Goal: Find specific page/section: Find specific page/section

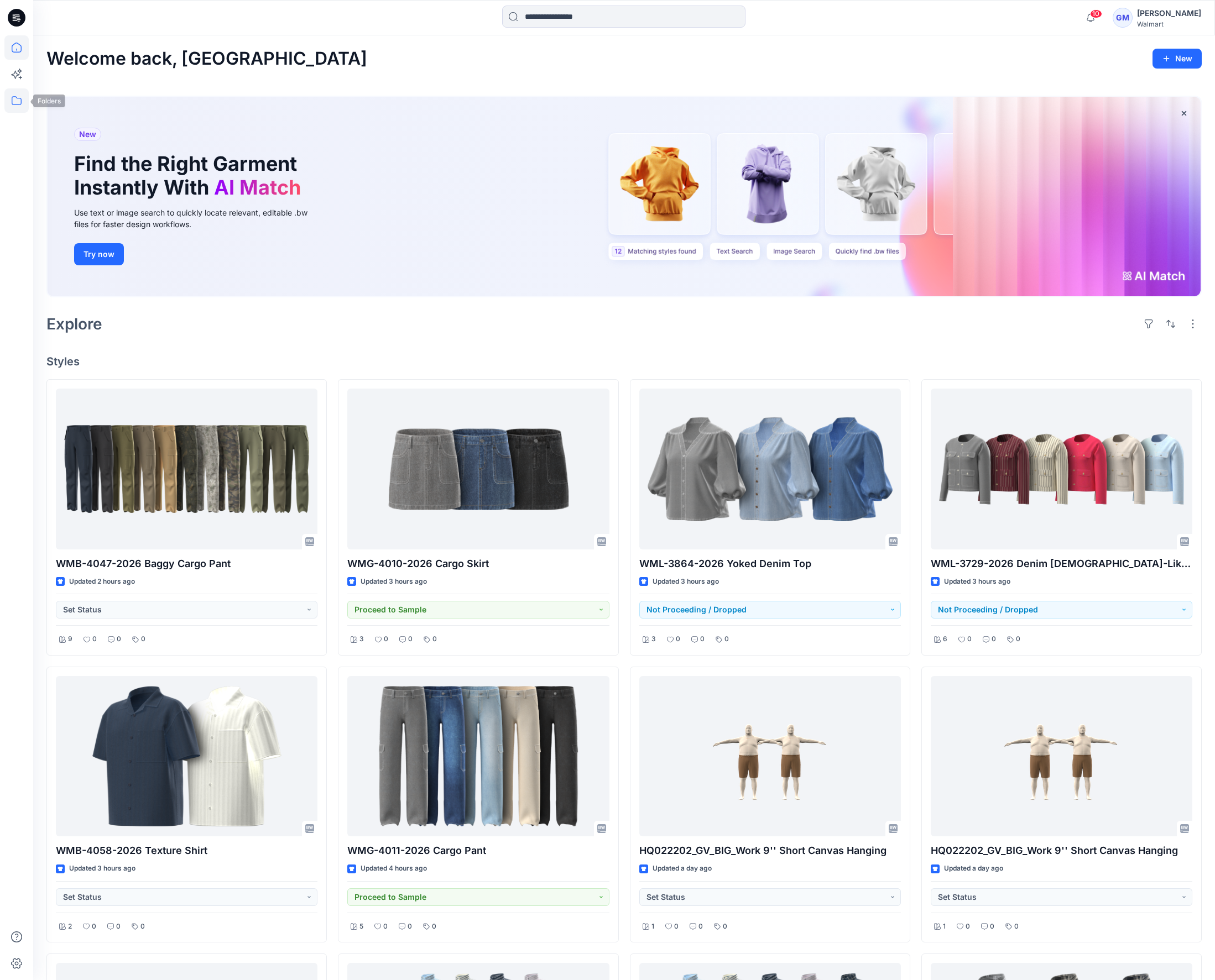
click at [21, 97] on icon at bounding box center [16, 100] width 25 height 25
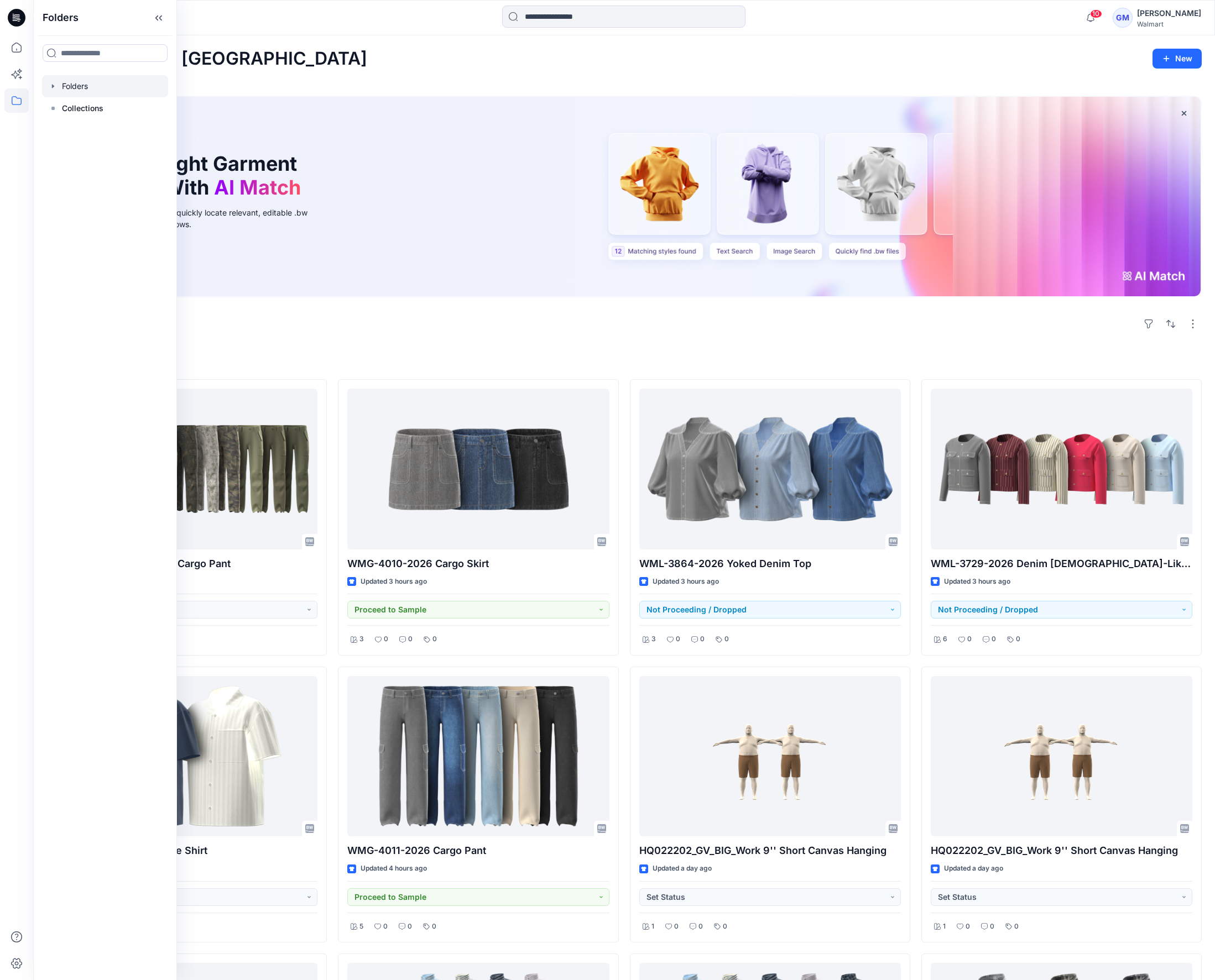
click at [83, 88] on div at bounding box center [105, 86] width 126 height 22
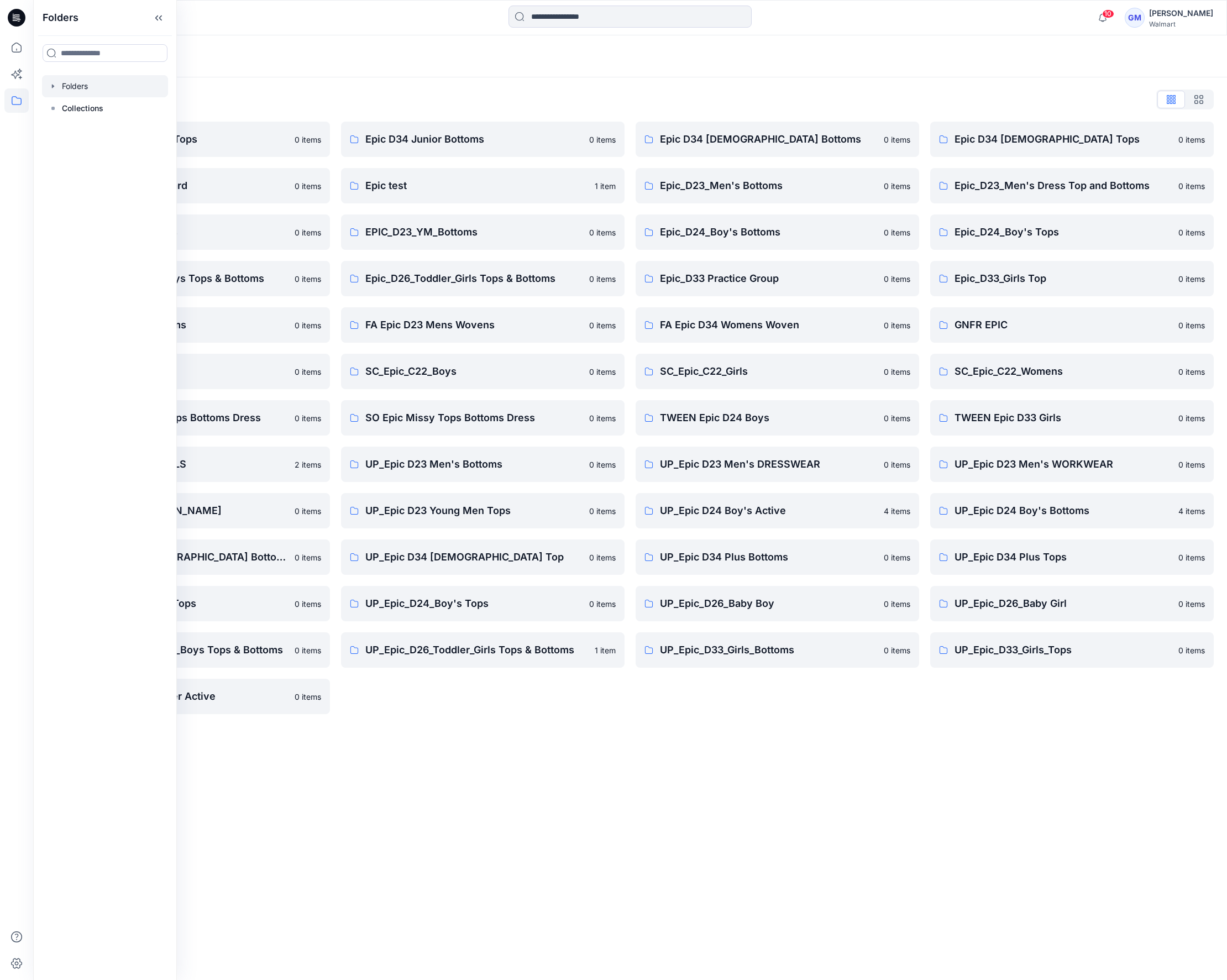
click at [469, 862] on div "Folders Folders List Epic D23 Young Men Tops 0 items Epic NYC practice board 0 …" at bounding box center [630, 507] width 1194 height 944
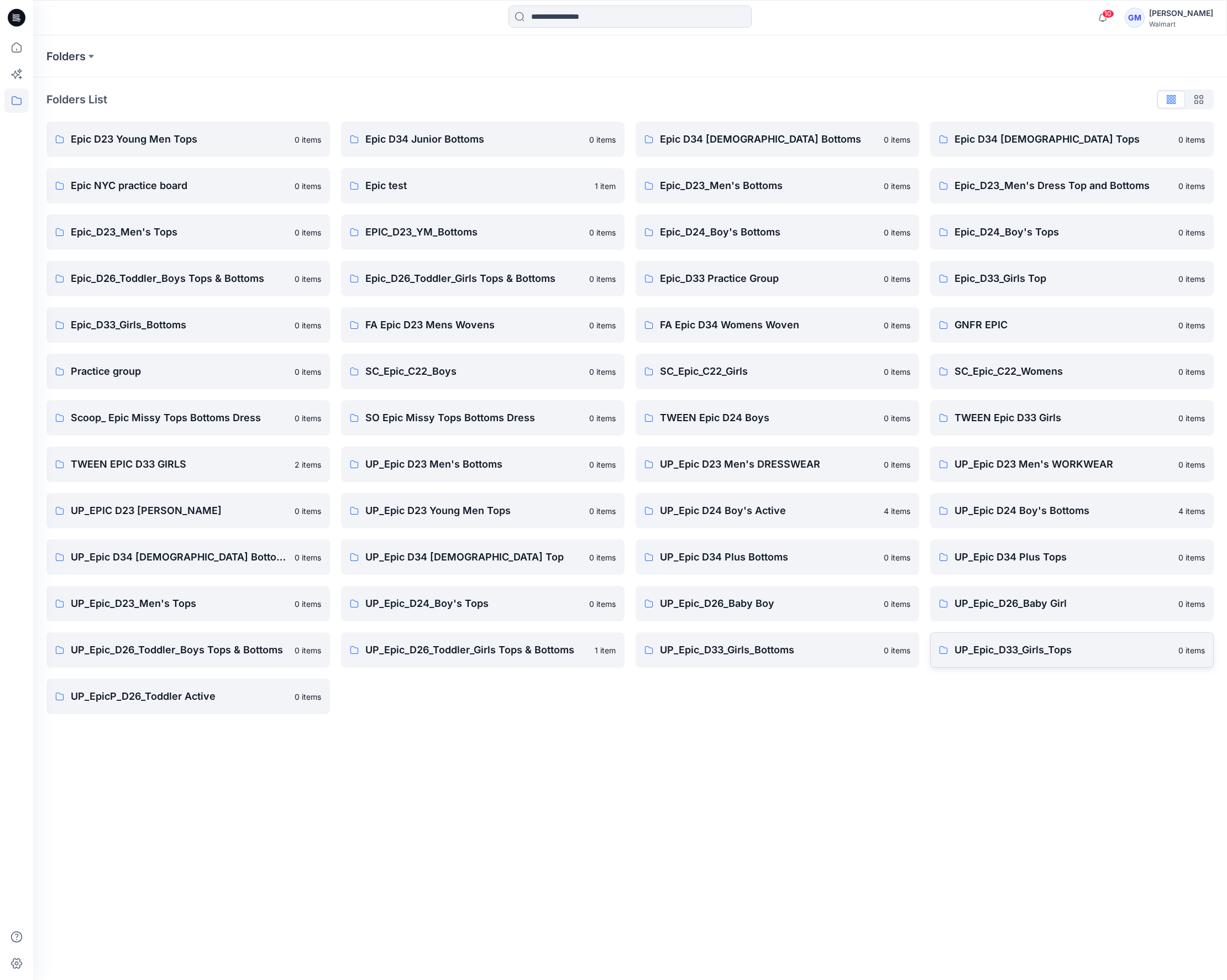
click at [981, 646] on p "UP_Epic_D33_Girls_Tops" at bounding box center [1063, 650] width 218 height 15
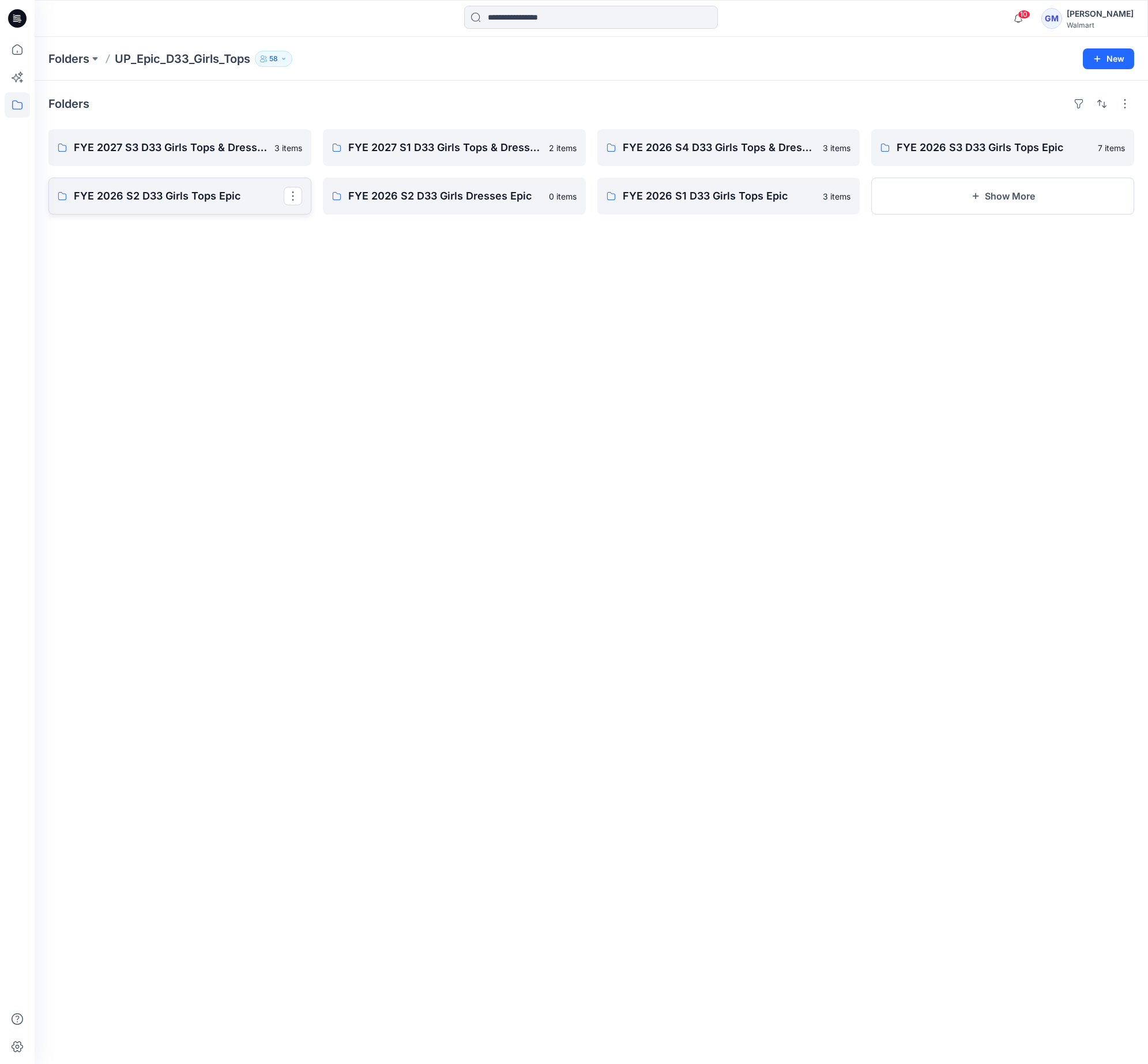
click at [187, 191] on p "FYE 2026 S2 D33 Girls Tops Epic" at bounding box center [178, 196] width 210 height 16
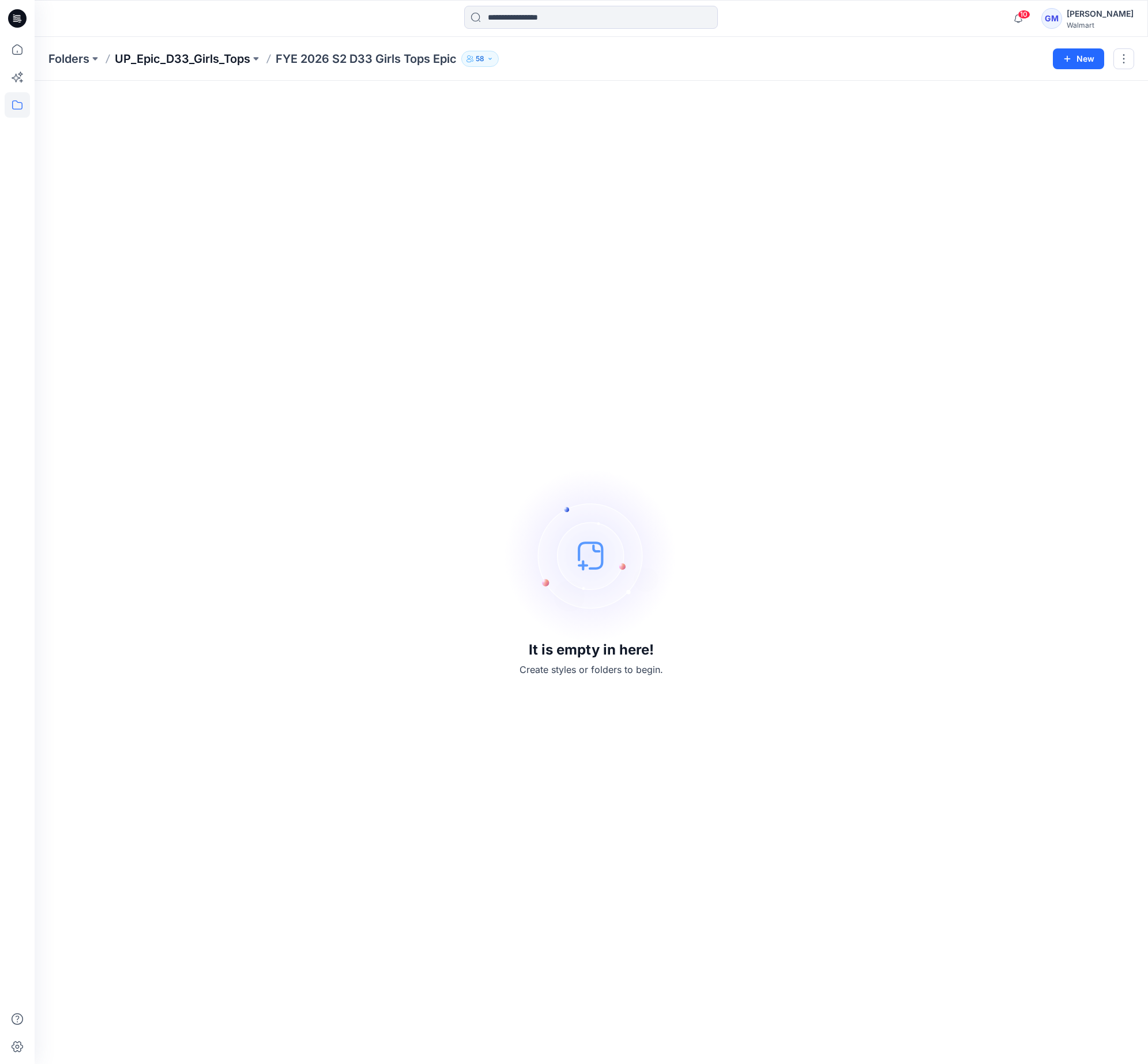
click at [161, 60] on p "UP_Epic_D33_Girls_Tops" at bounding box center [182, 59] width 136 height 16
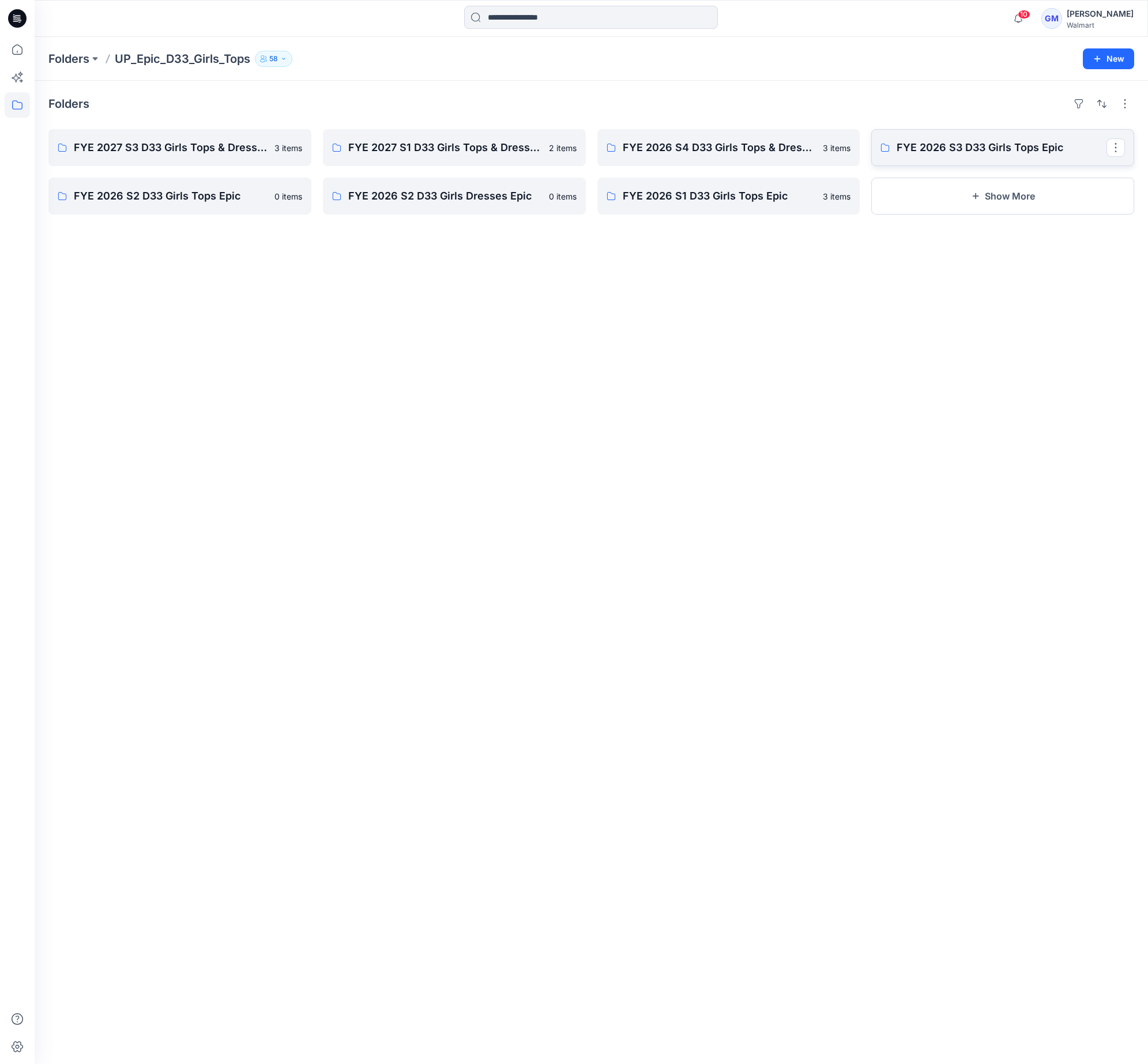
click at [958, 149] on p "FYE 2026 S3 D33 Girls Tops Epic" at bounding box center [1001, 147] width 210 height 16
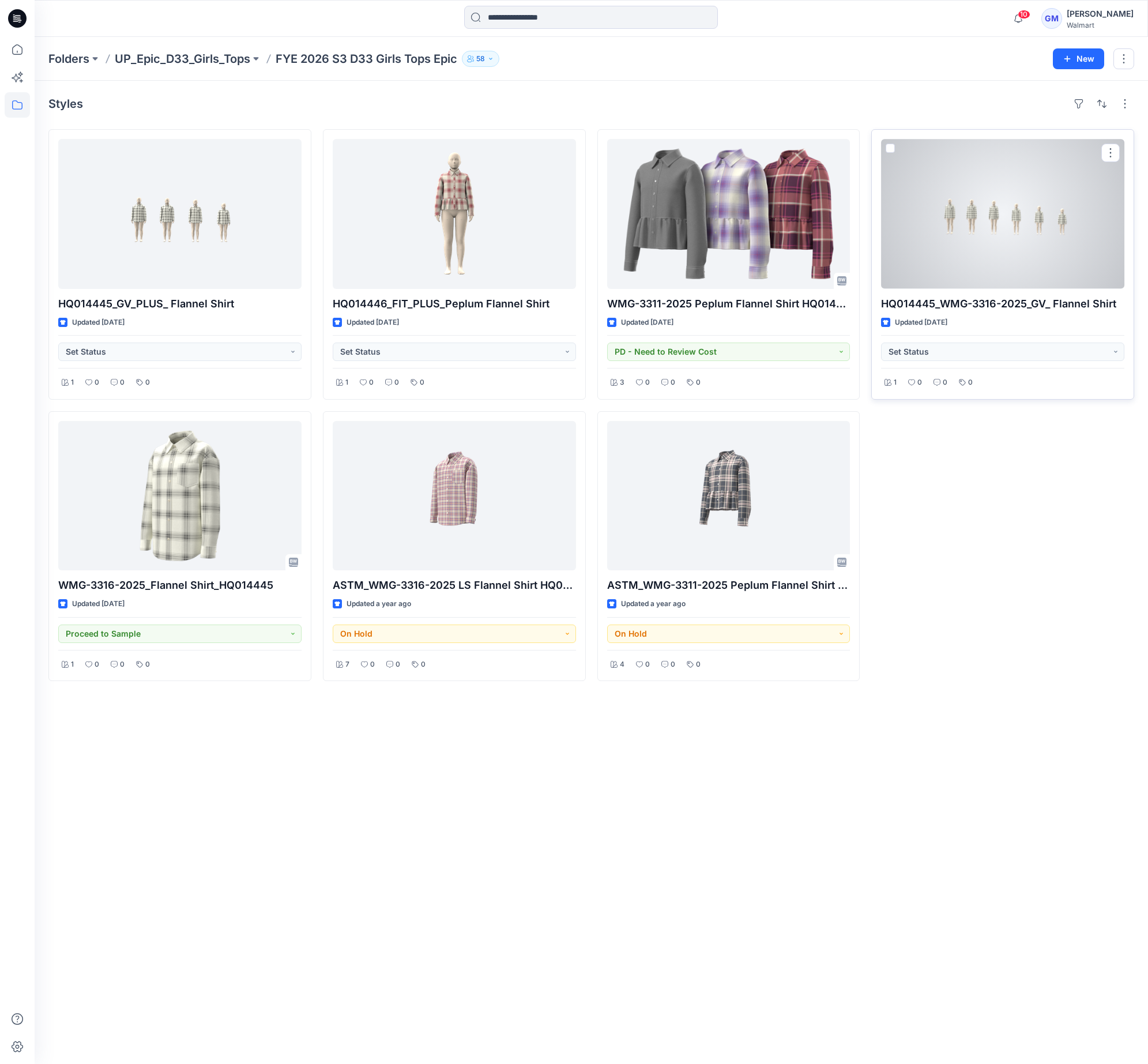
click at [968, 255] on div at bounding box center [1003, 214] width 243 height 150
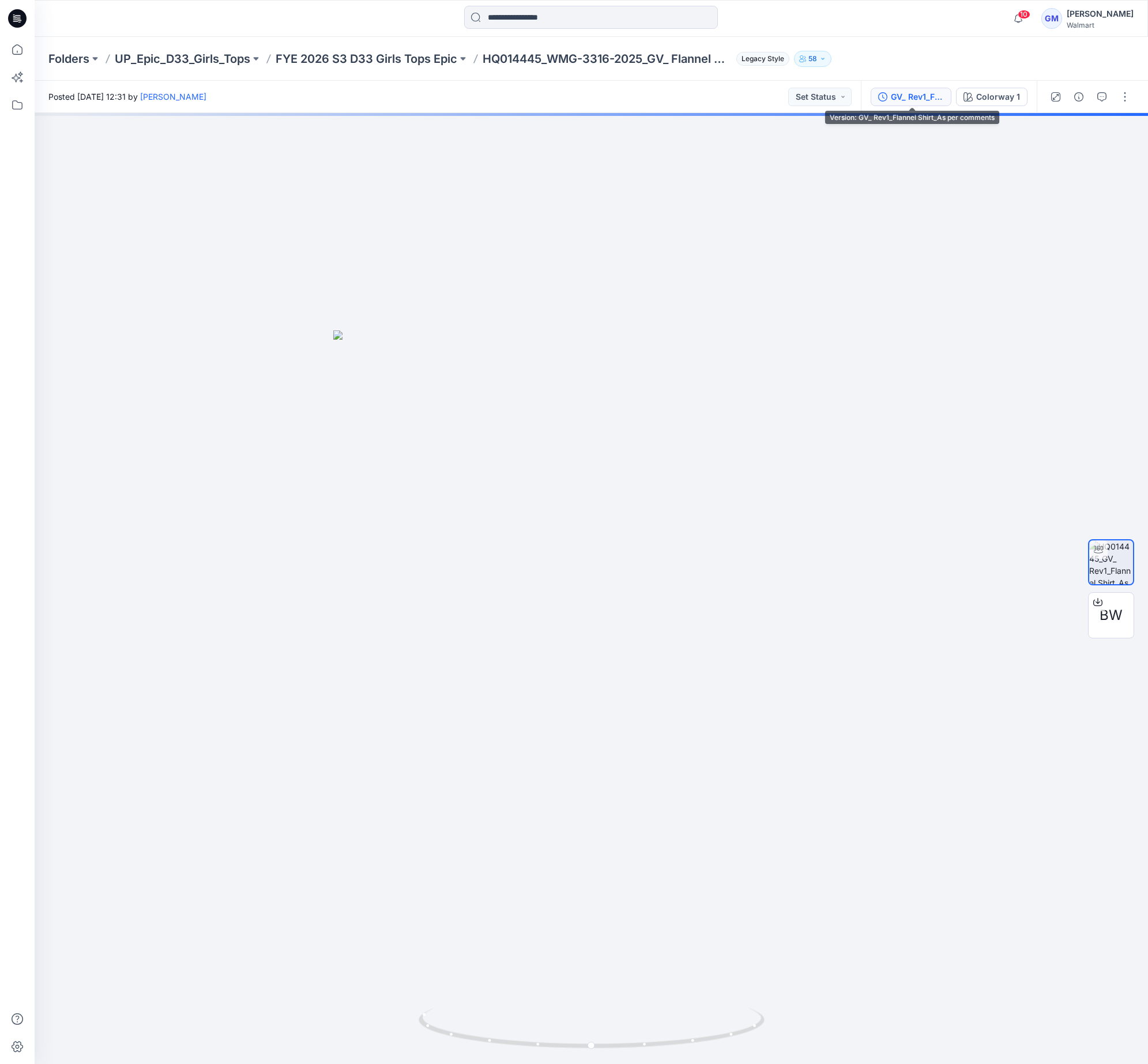
click at [915, 103] on button "GV_ Rev1_Flannel Shirt_As per comments" at bounding box center [910, 97] width 81 height 19
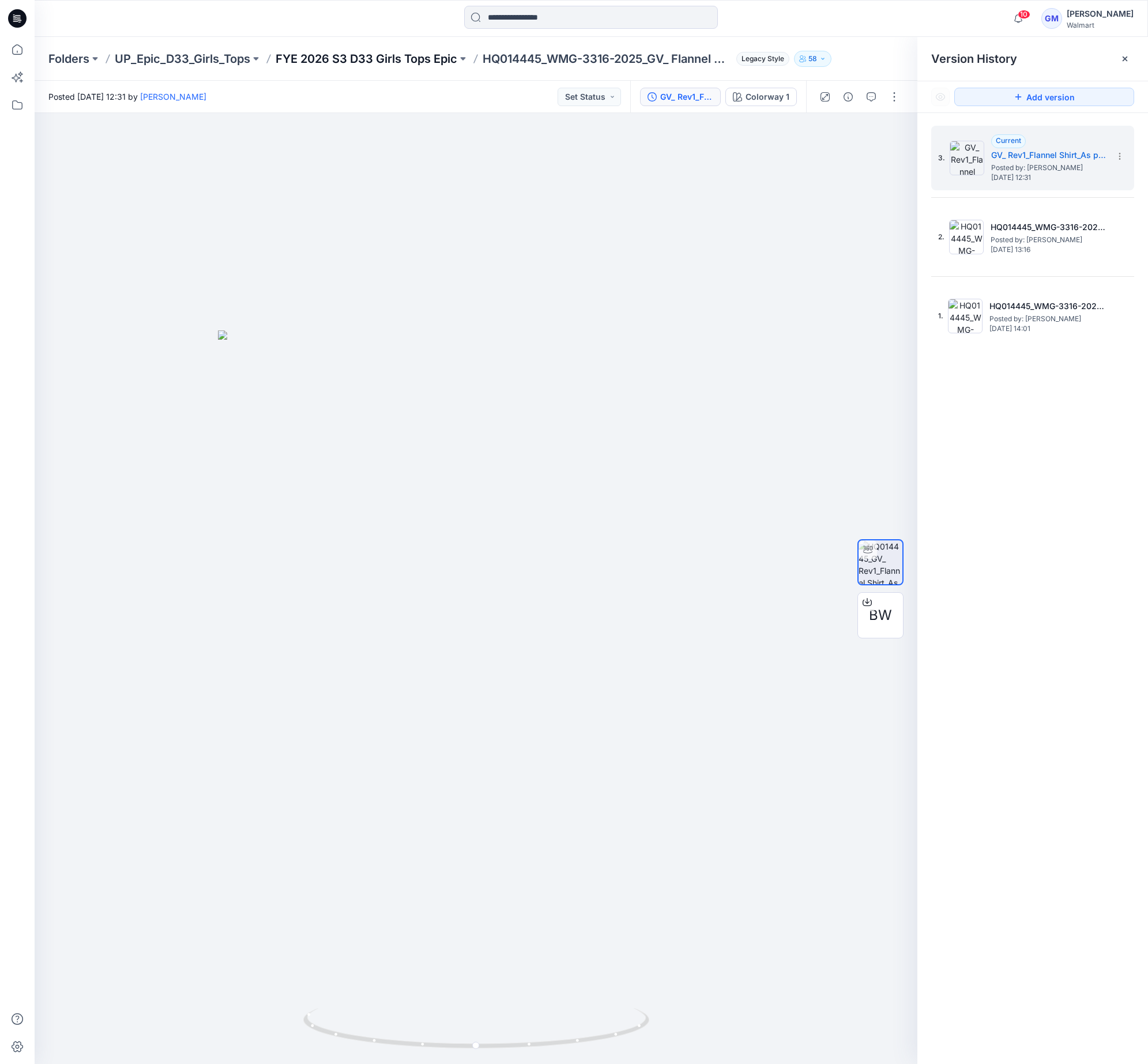
click at [380, 56] on p "FYE 2026 S3 D33 Girls Tops Epic" at bounding box center [366, 59] width 182 height 16
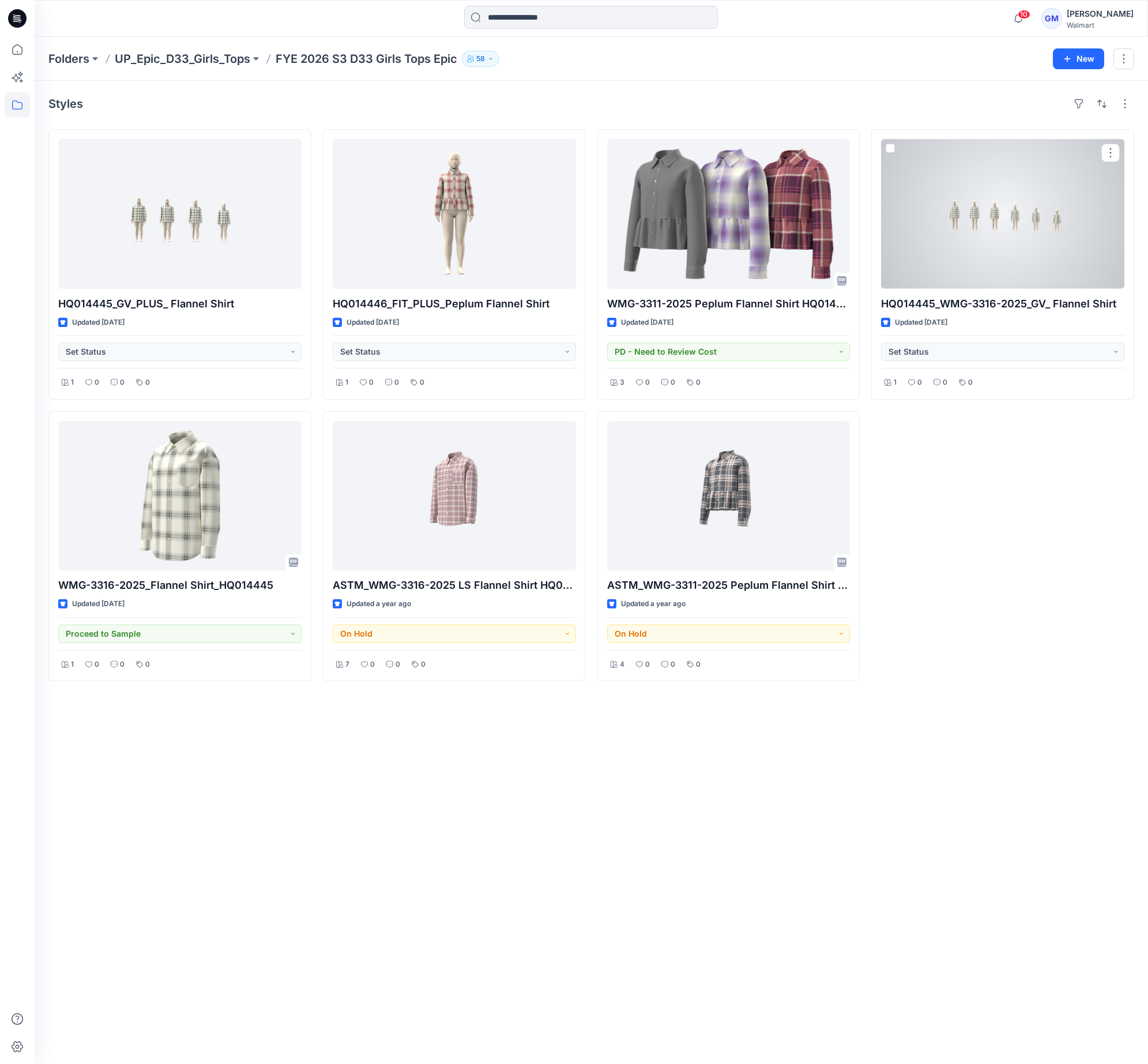
click at [1117, 483] on div "HQ014445_WMG-3316-2025_GV_ Flannel Shirt Updated [DATE] Set Status 1 0 0 0" at bounding box center [1003, 405] width 263 height 552
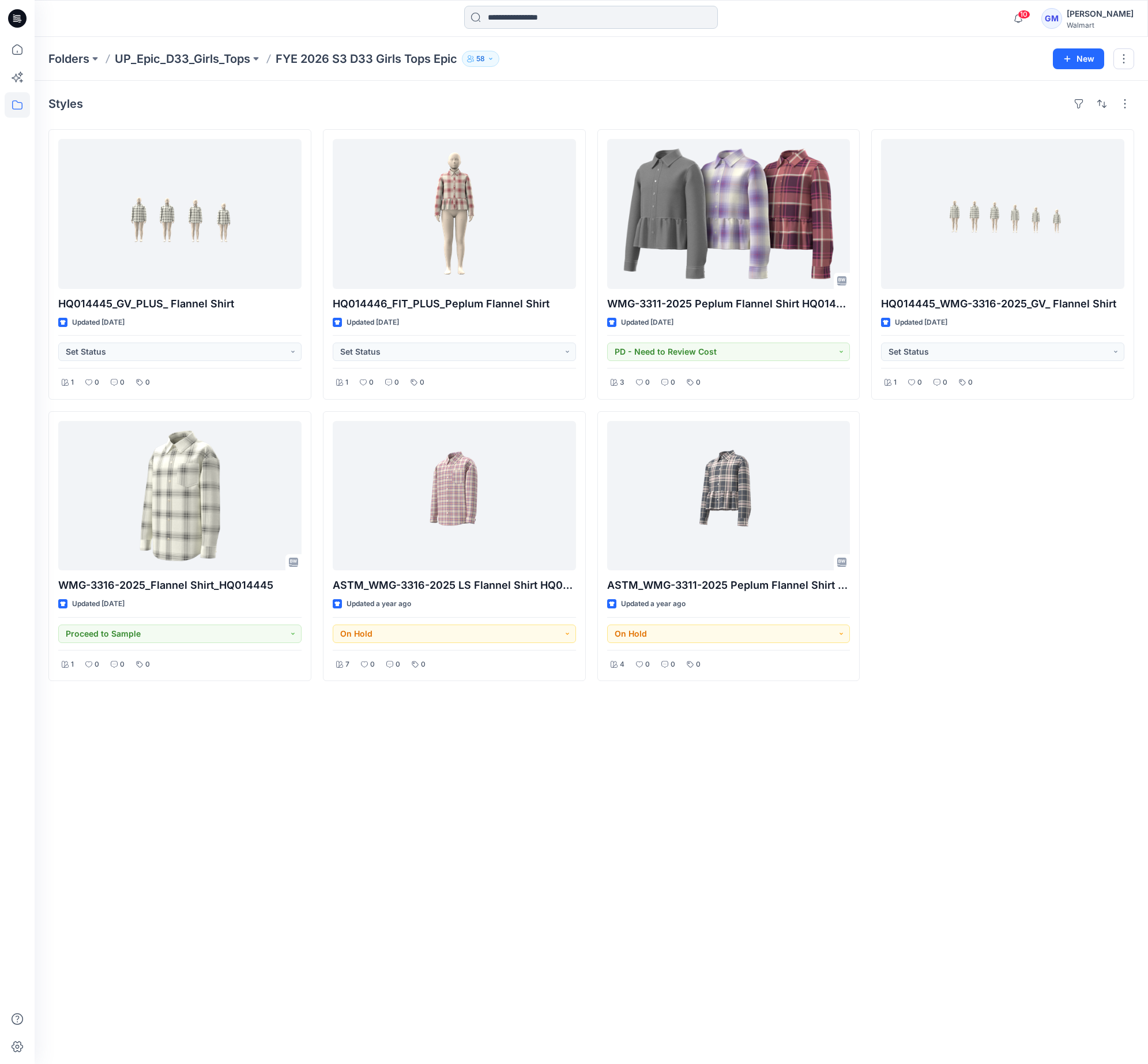
click at [542, 19] on input at bounding box center [591, 18] width 254 height 23
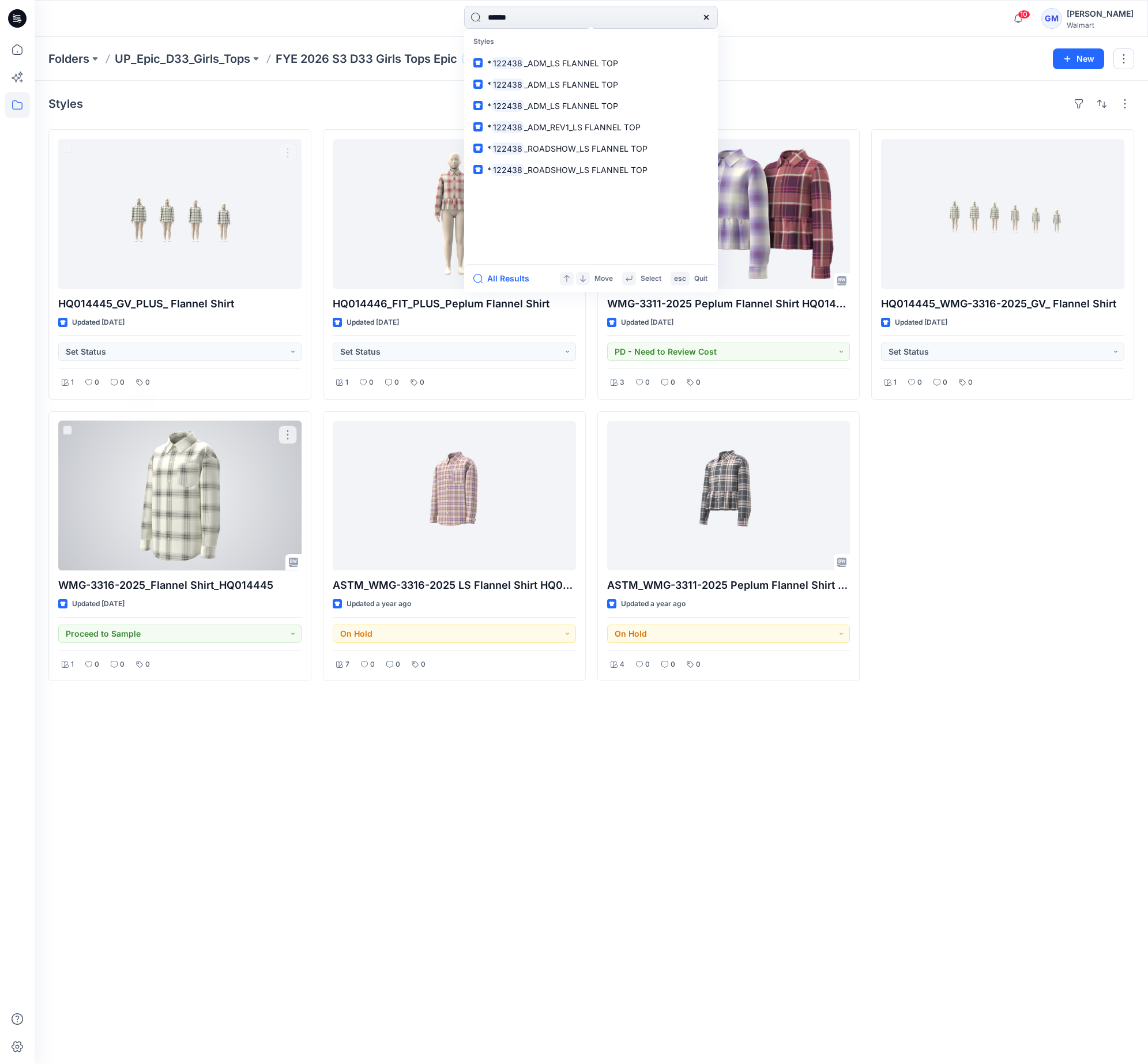
type input "******"
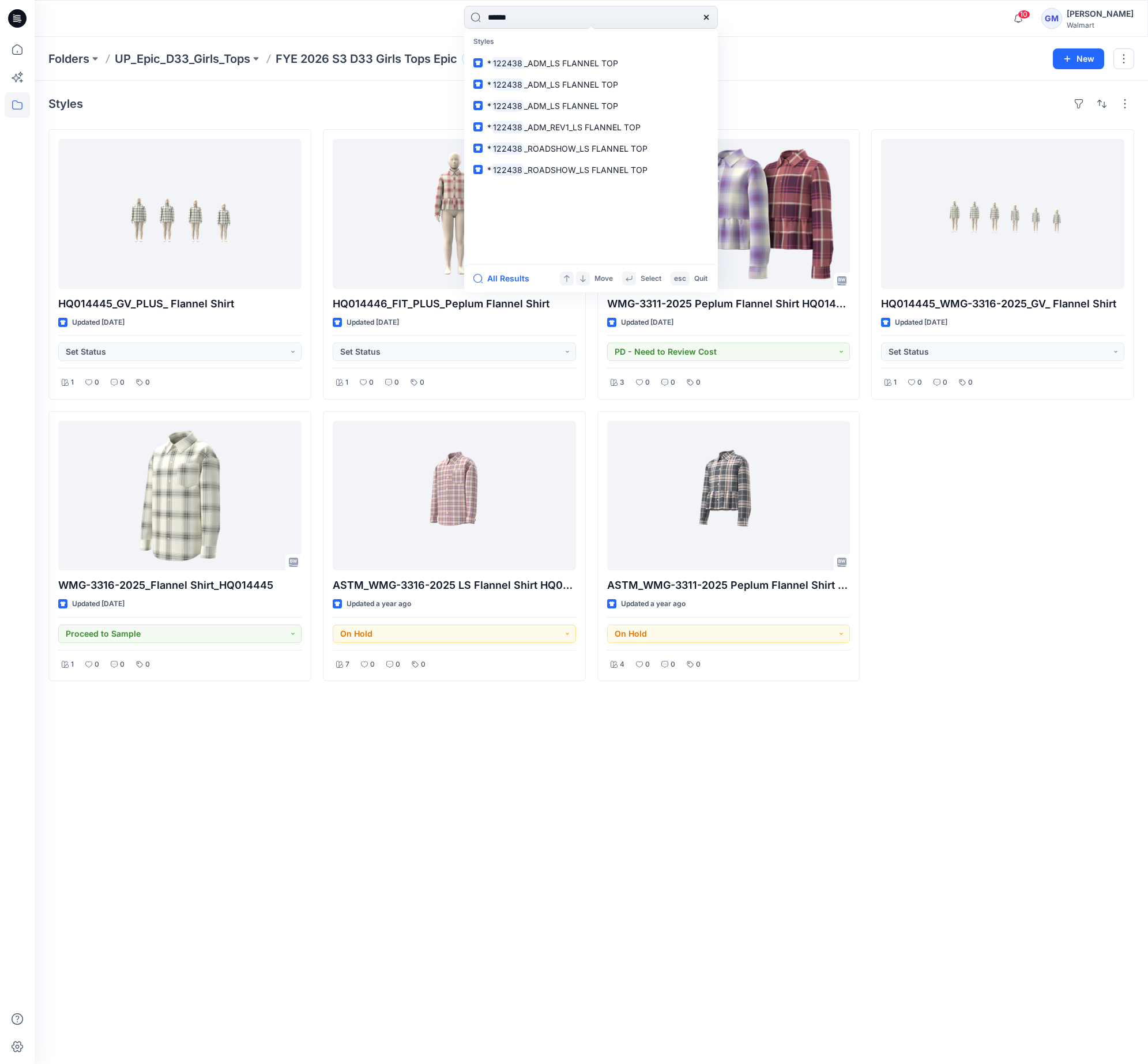
click at [1077, 644] on div "HQ014445_WMG-3316-2025_GV_ Flannel Shirt Updated [DATE] Set Status 1 0 0 0" at bounding box center [1003, 405] width 263 height 552
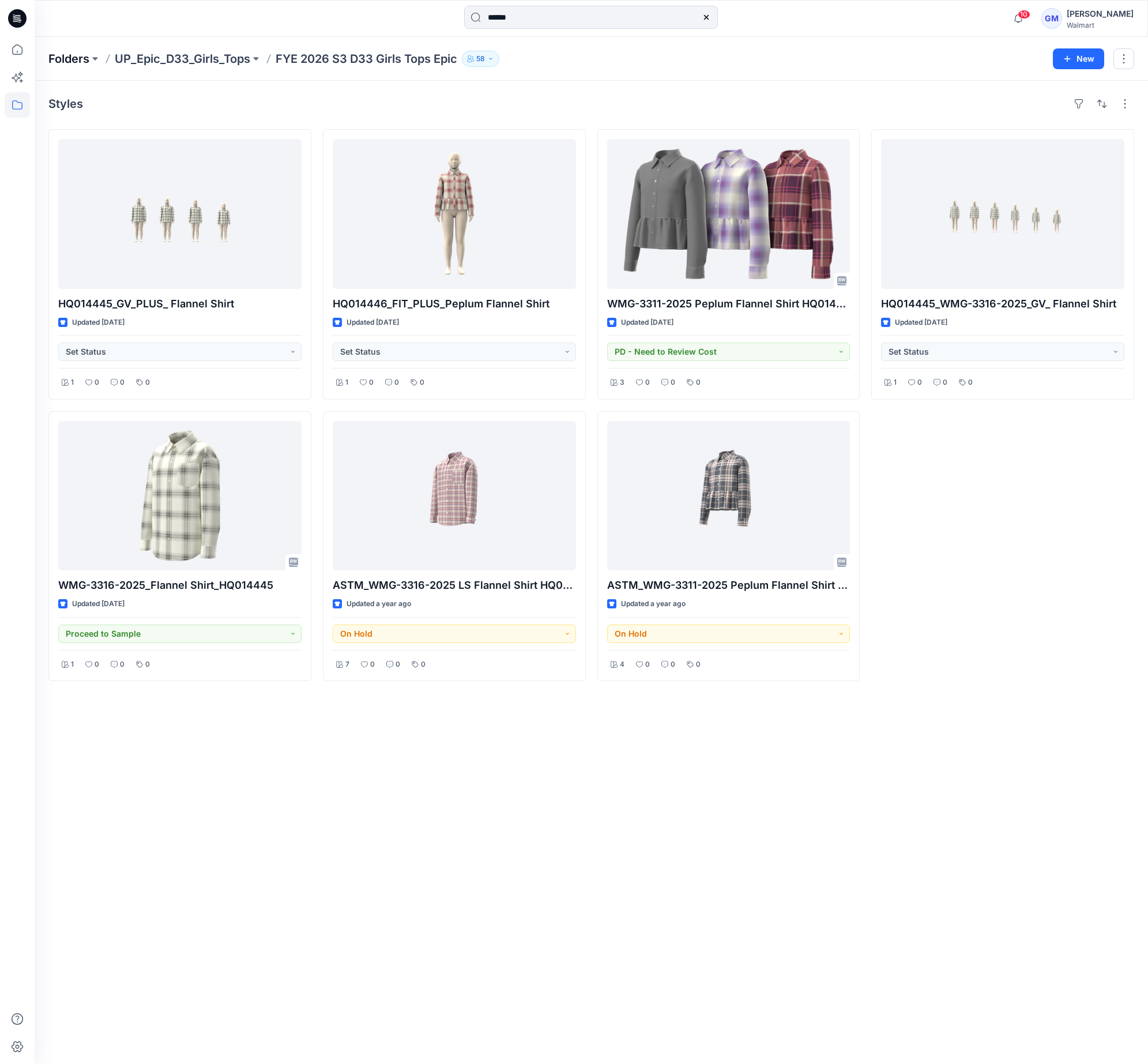
click at [63, 54] on p "Folders" at bounding box center [69, 59] width 41 height 16
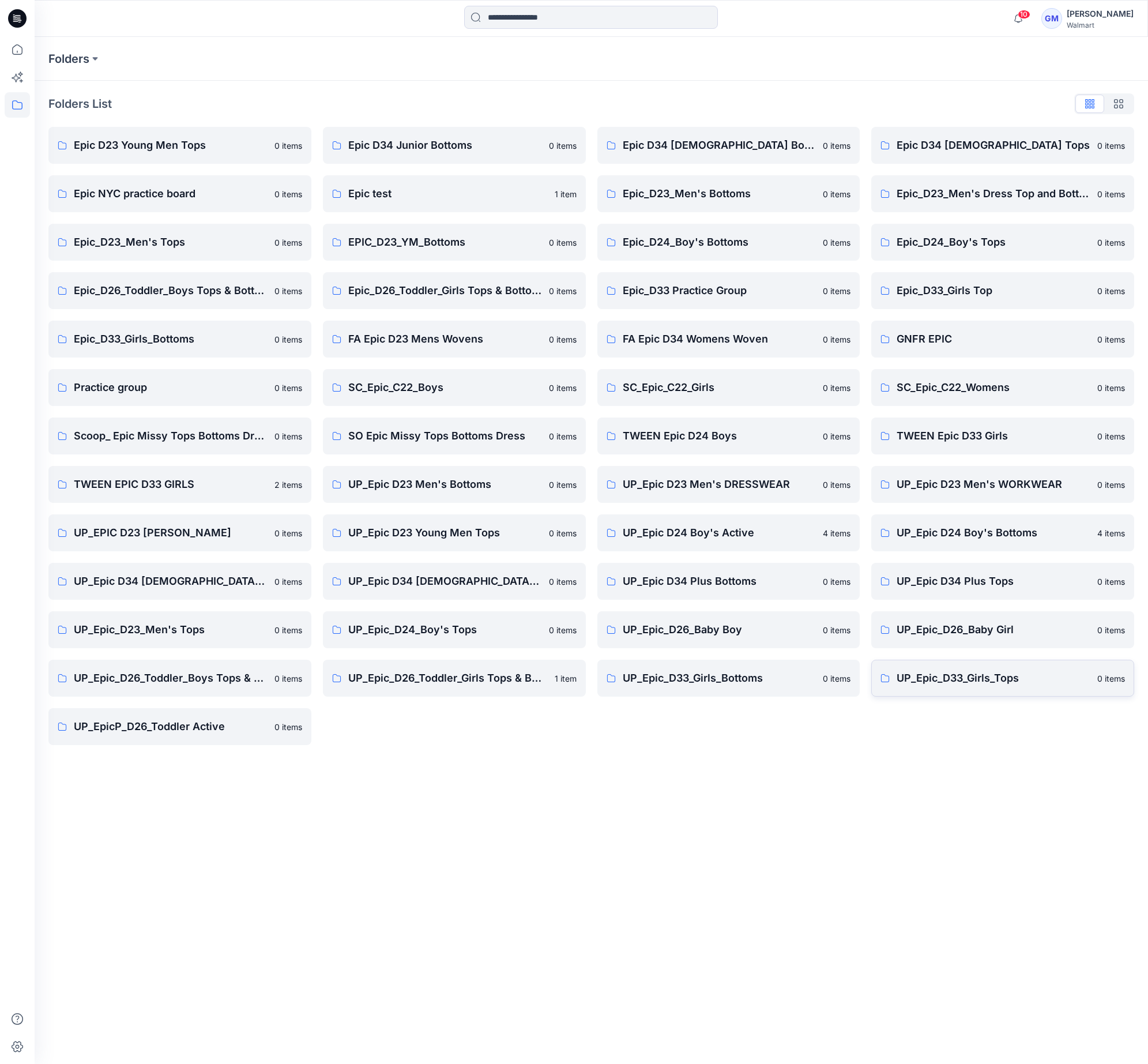
click at [956, 685] on p "UP_Epic_D33_Girls_Tops" at bounding box center [993, 678] width 194 height 16
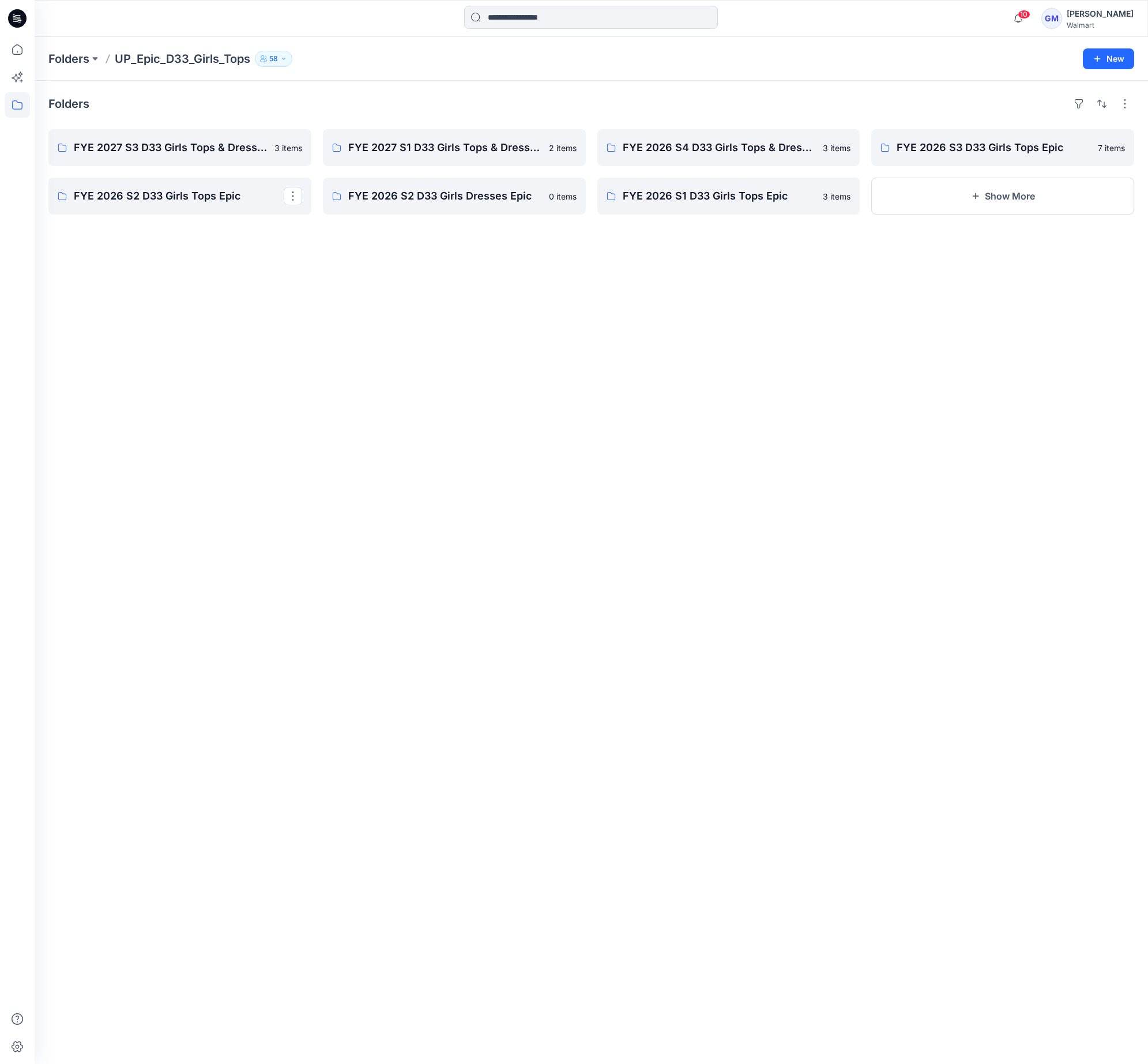
click at [734, 580] on div "Folders FYE 2027 S3 D33 Girls Tops & Dresses Epic Design 3 items FYE 2026 S2 D3…" at bounding box center [591, 572] width 1113 height 983
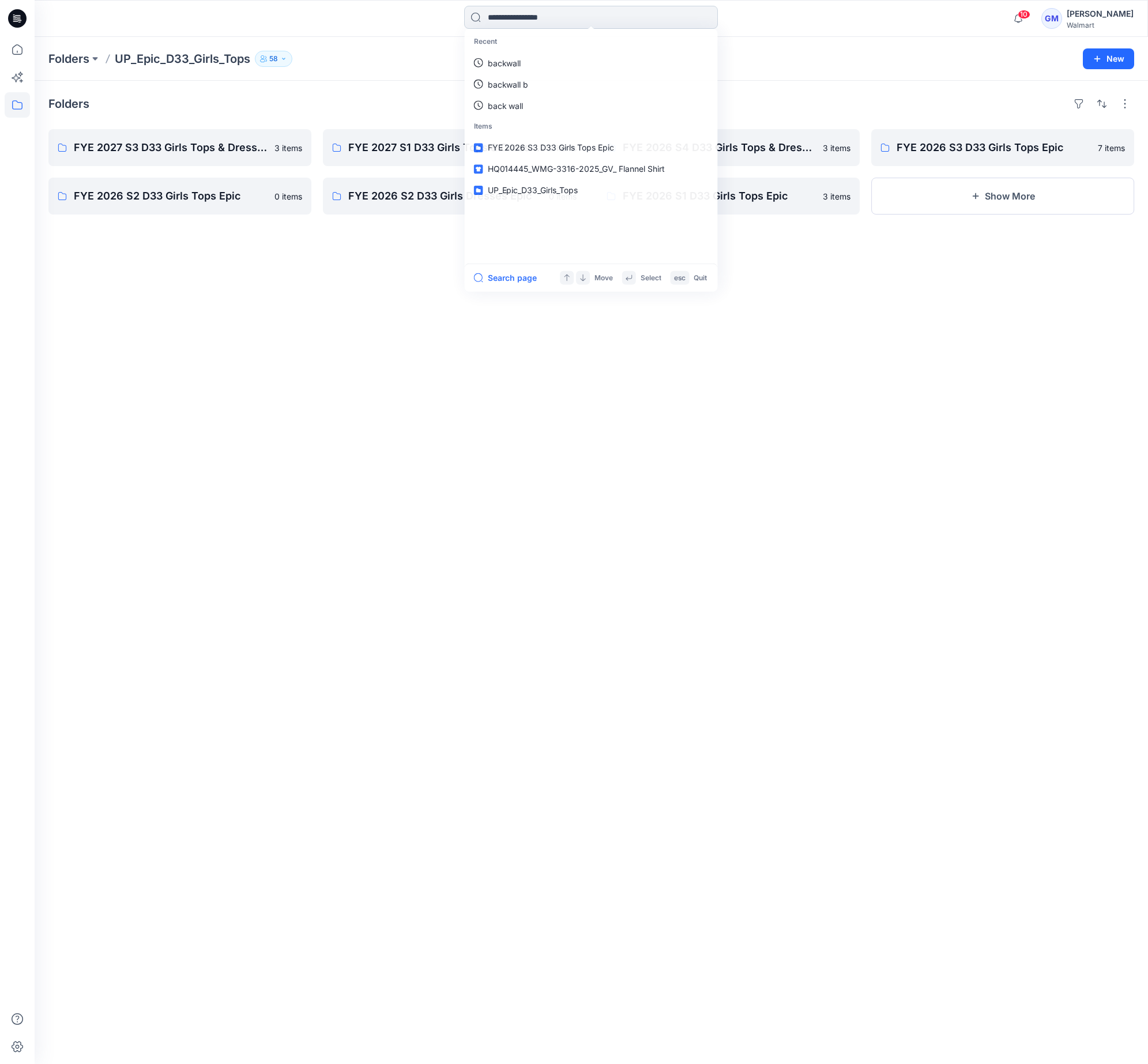
click at [532, 22] on input at bounding box center [591, 18] width 254 height 23
click at [555, 15] on input "******" at bounding box center [591, 18] width 254 height 23
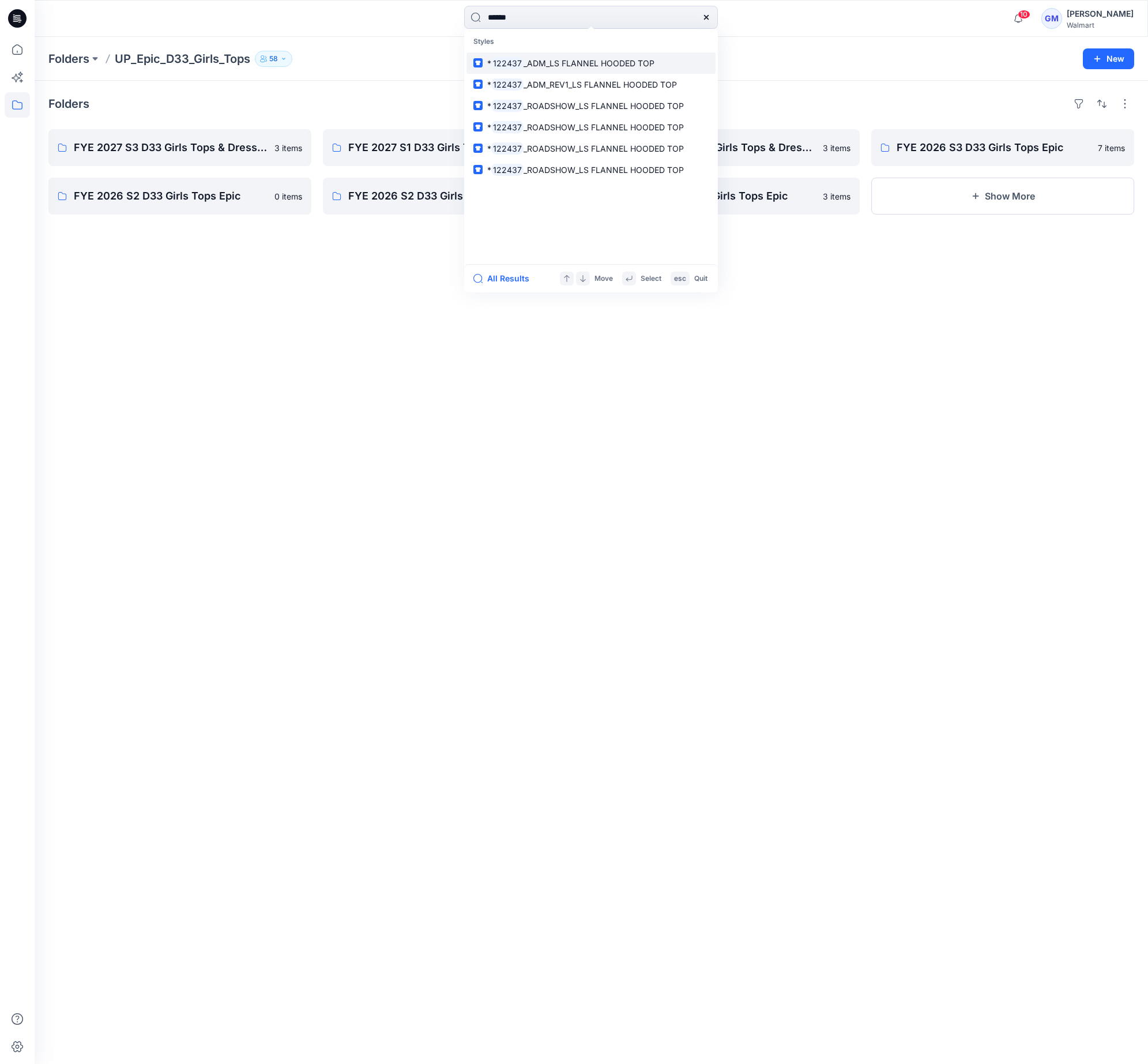
type input "******"
click at [603, 64] on span "_ADM_LS FLANNEL HOODED TOP" at bounding box center [589, 63] width 131 height 10
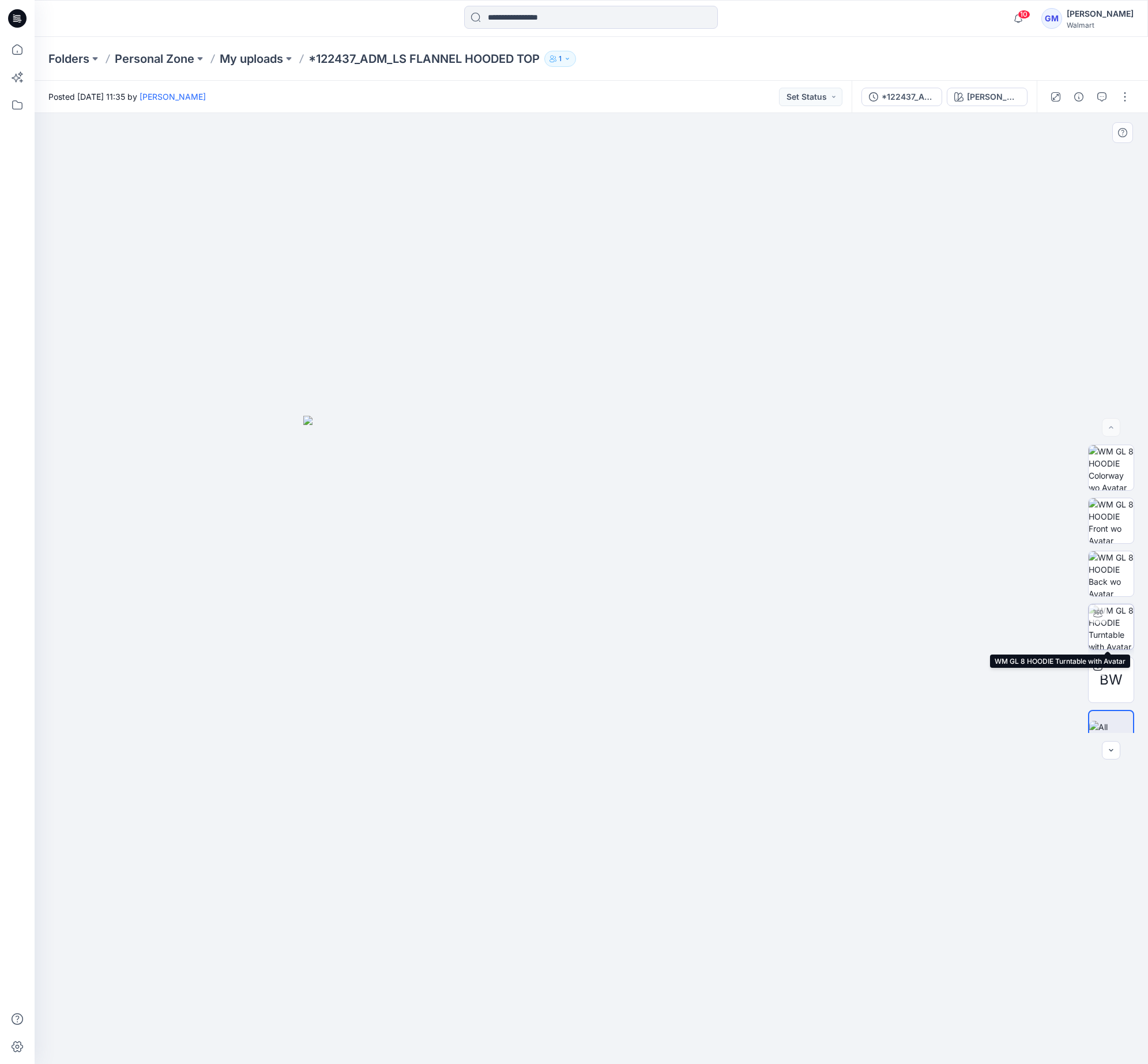
click at [1114, 639] on img at bounding box center [1111, 627] width 45 height 45
drag, startPoint x: 658, startPoint y: 331, endPoint x: 625, endPoint y: 275, distance: 65.0
click at [658, 331] on div at bounding box center [591, 588] width 1113 height 951
click at [571, 11] on input at bounding box center [591, 18] width 254 height 23
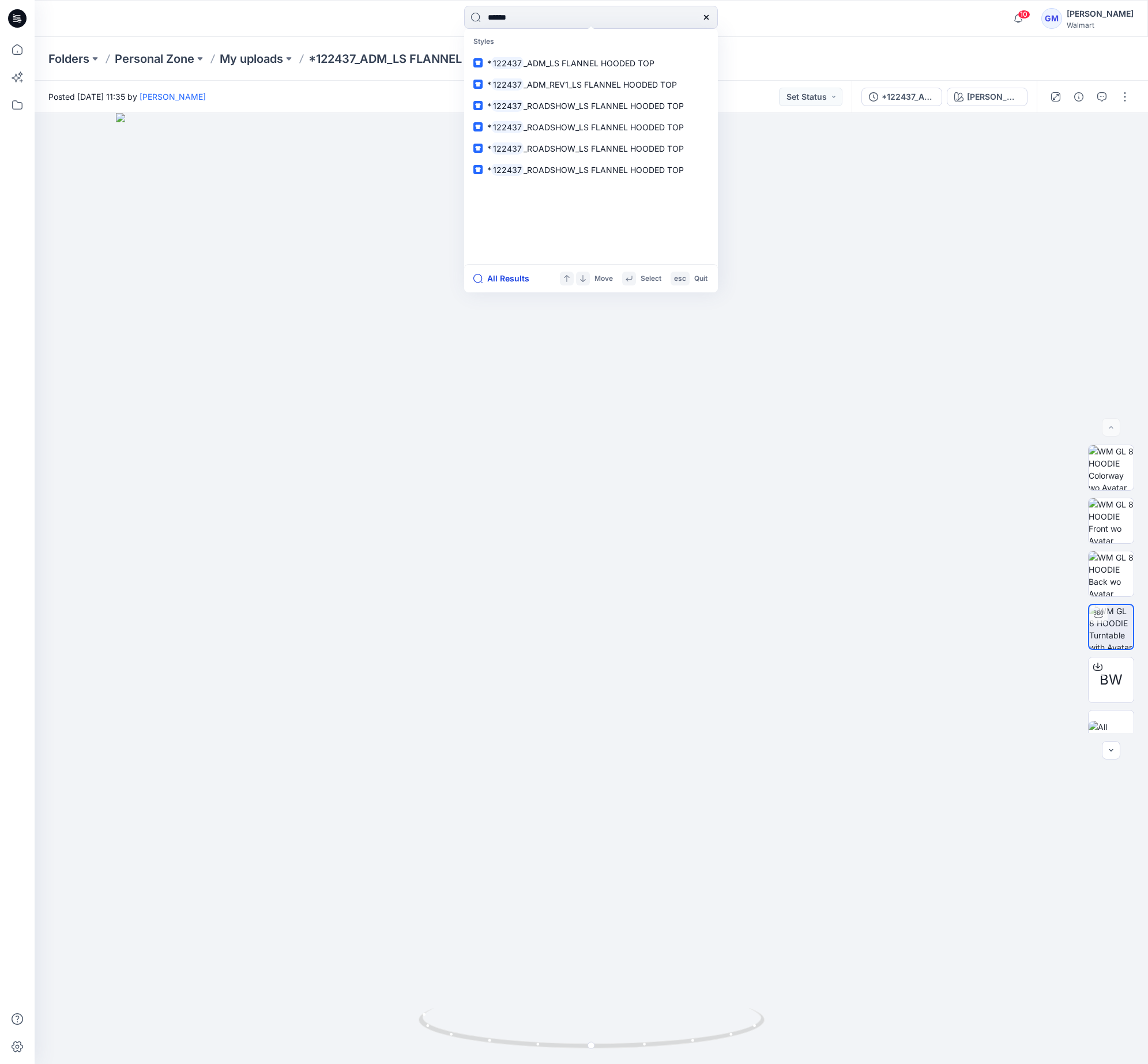
type input "******"
click at [511, 277] on button "All Results" at bounding box center [505, 278] width 64 height 14
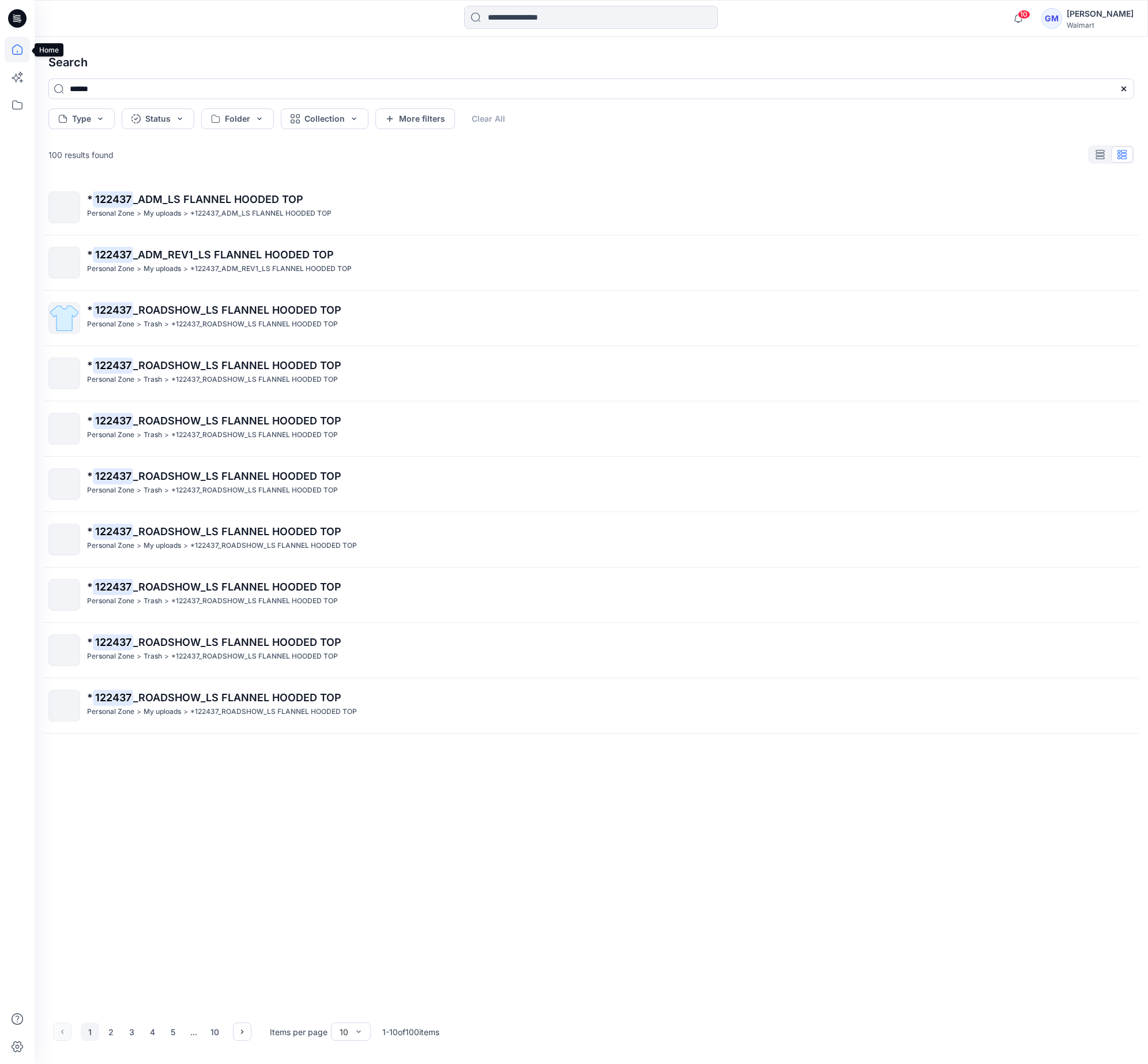
click at [19, 51] on icon at bounding box center [17, 50] width 26 height 26
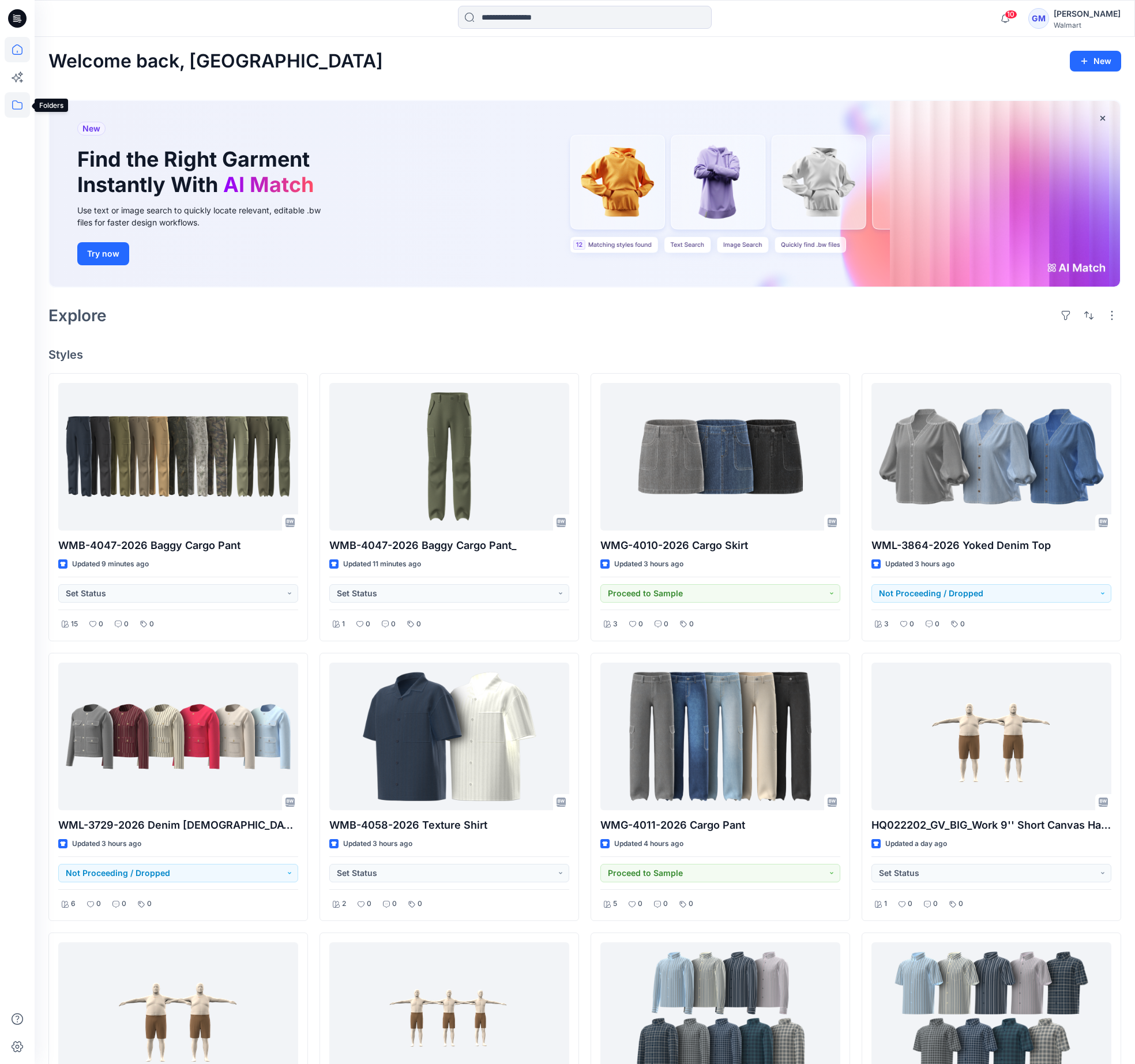
click at [18, 104] on icon at bounding box center [17, 105] width 26 height 26
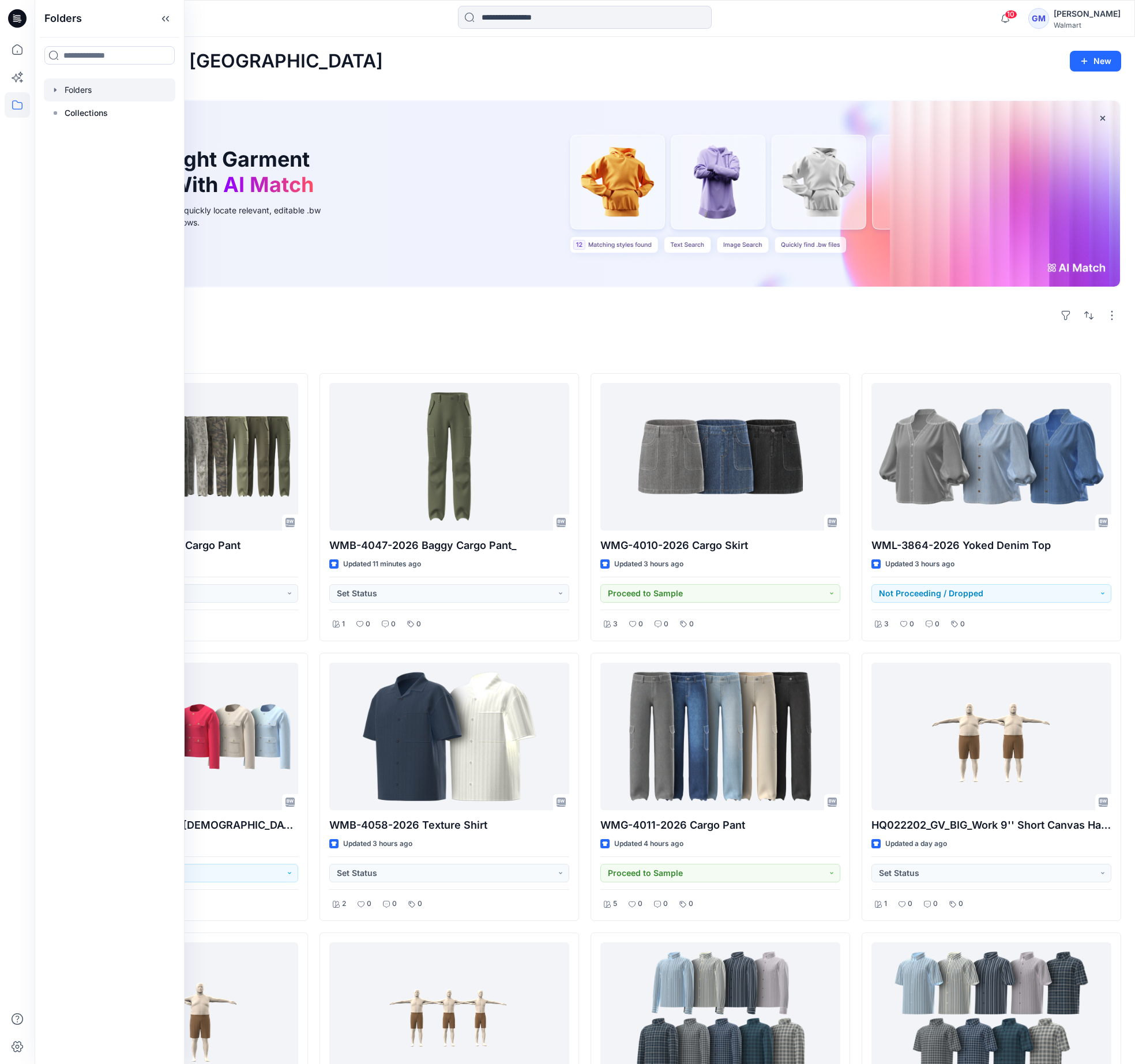
click at [85, 94] on div at bounding box center [109, 90] width 131 height 23
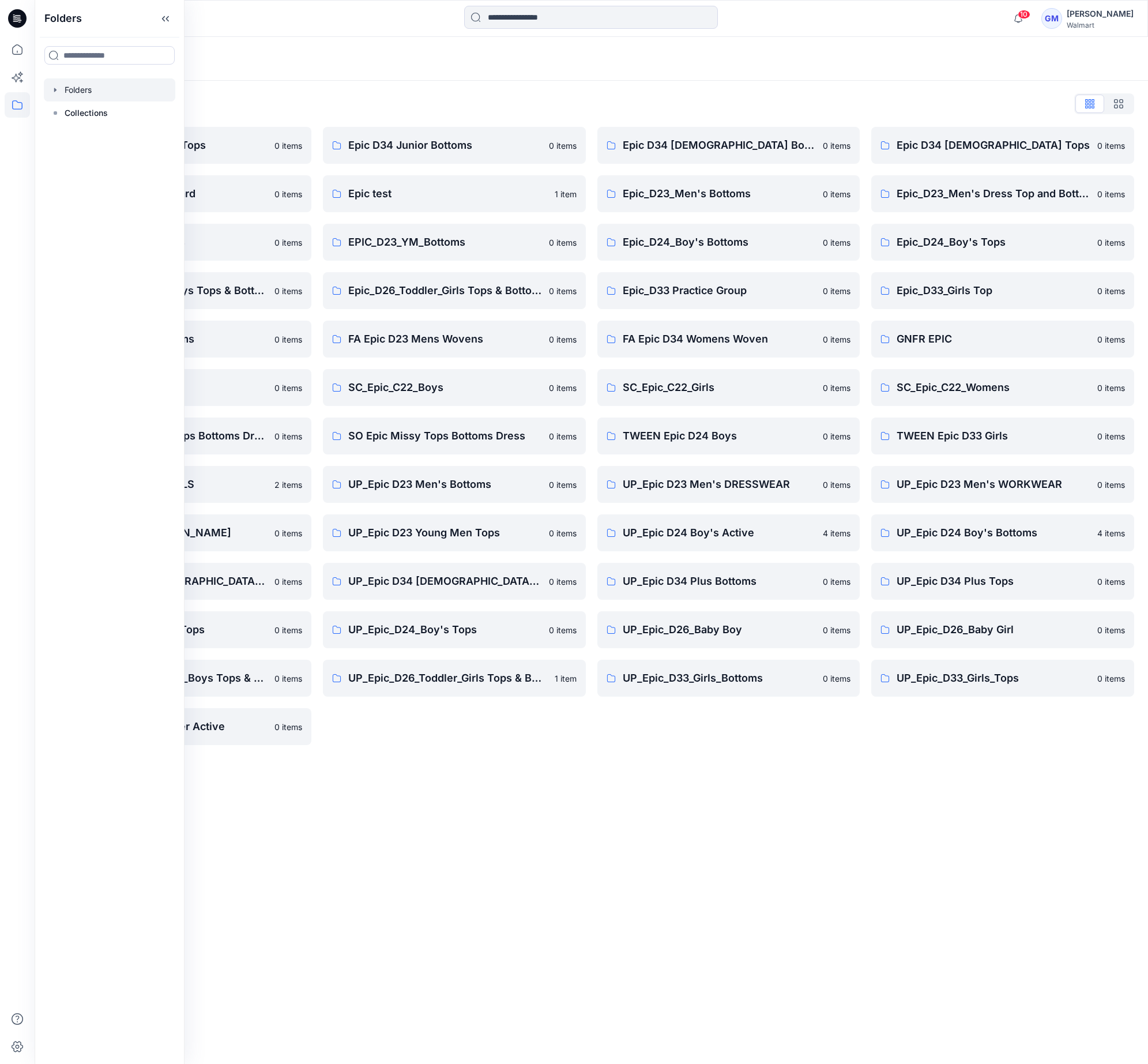
click at [1038, 837] on div "Folders Folders List Epic D23 Young Men Tops 0 items Epic NYC practice board 0 …" at bounding box center [591, 551] width 1113 height 1027
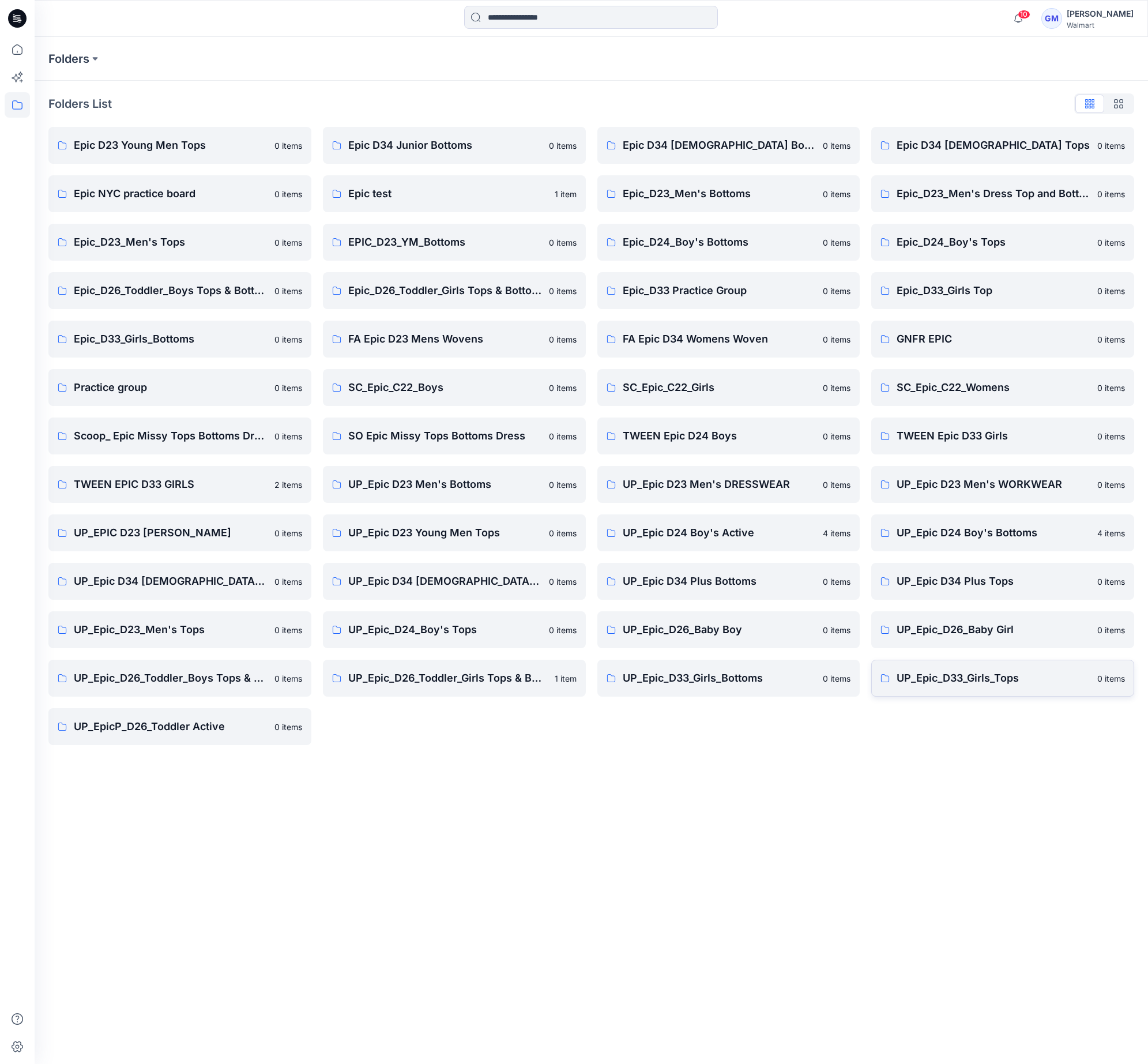
click at [990, 681] on p "UP_Epic_D33_Girls_Tops" at bounding box center [993, 678] width 194 height 16
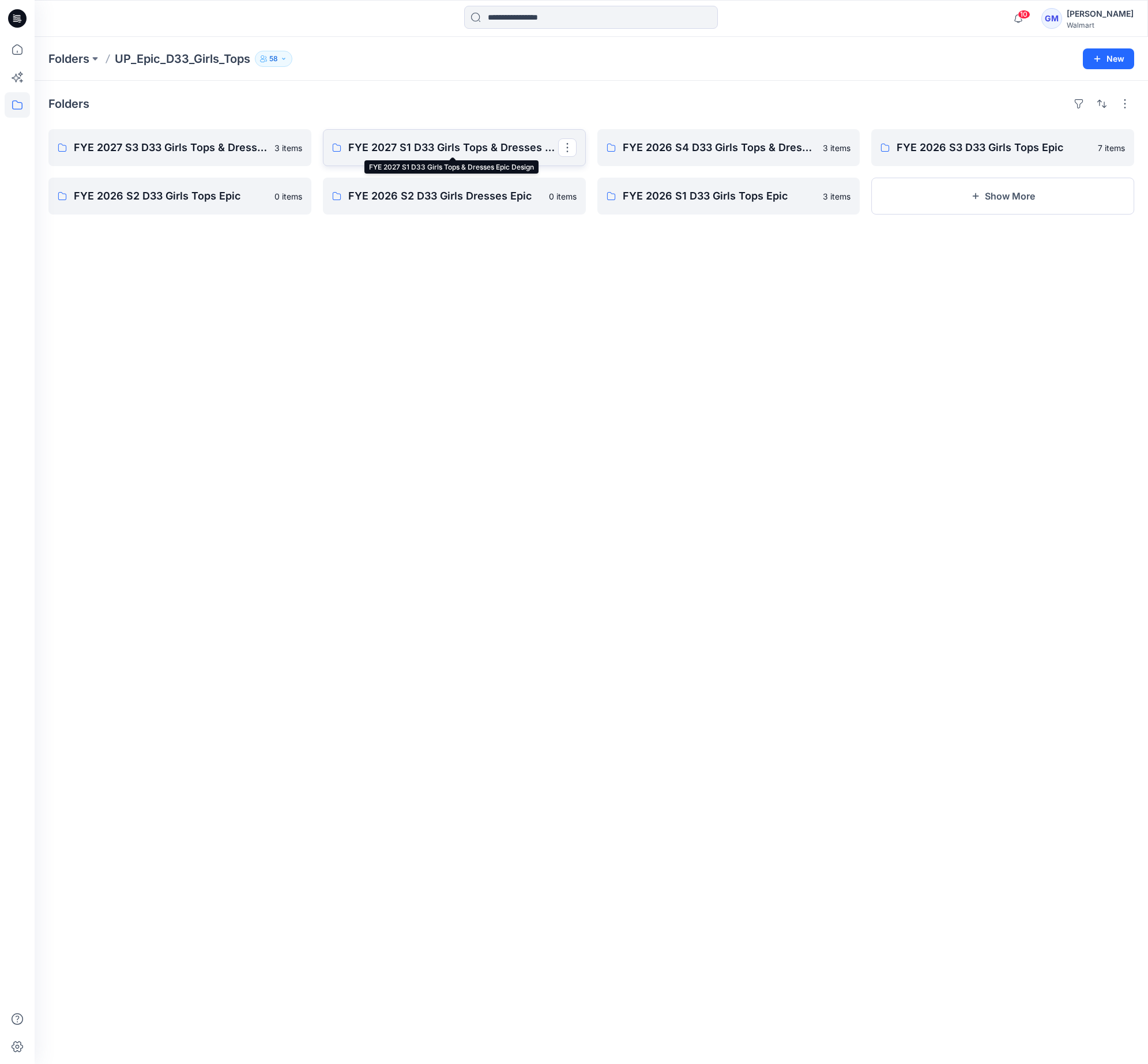
click at [457, 140] on p "FYE 2027 S1 D33 Girls Tops & Dresses Epic Design" at bounding box center [453, 147] width 210 height 16
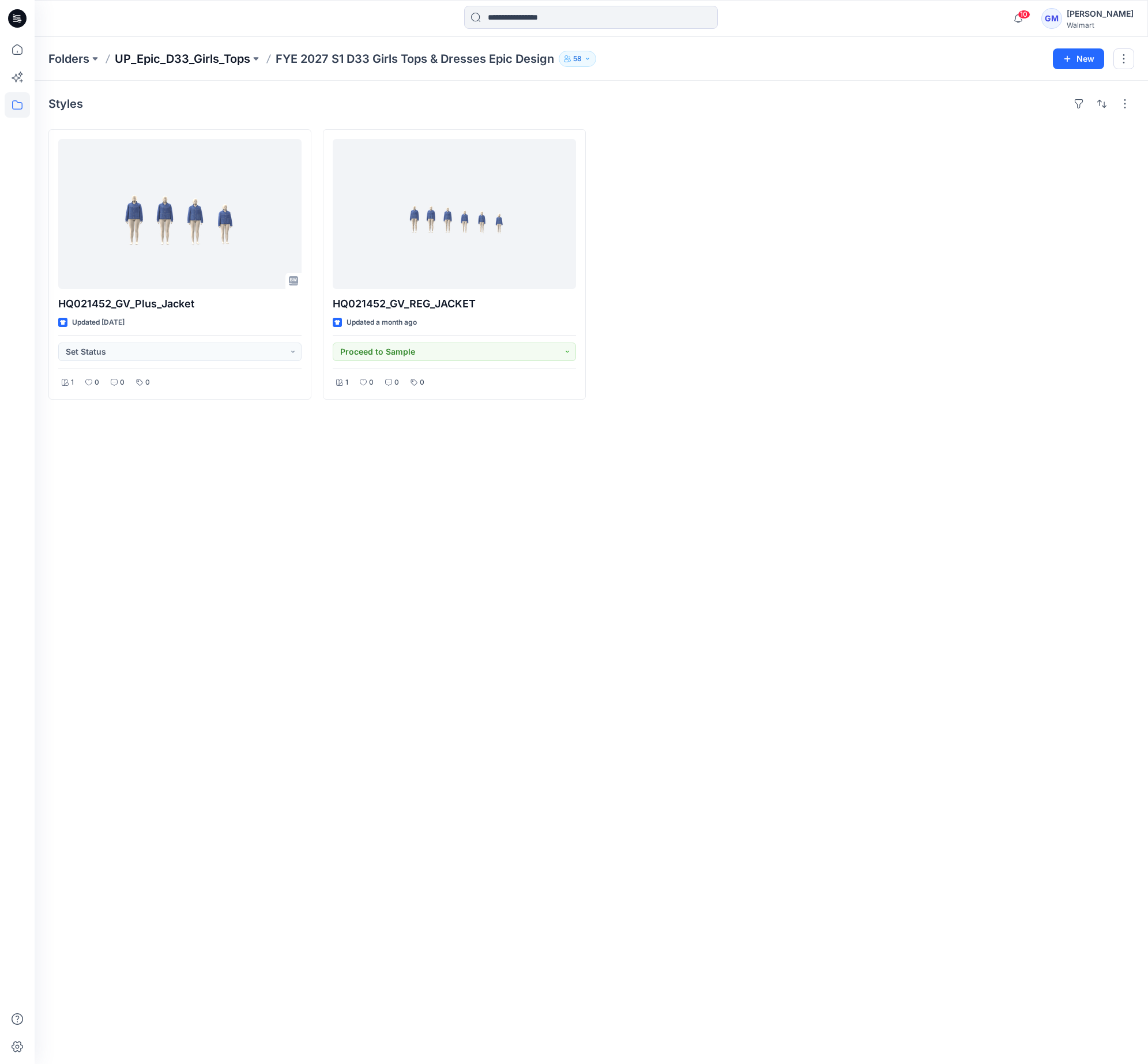
click at [231, 57] on p "UP_Epic_D33_Girls_Tops" at bounding box center [182, 59] width 136 height 16
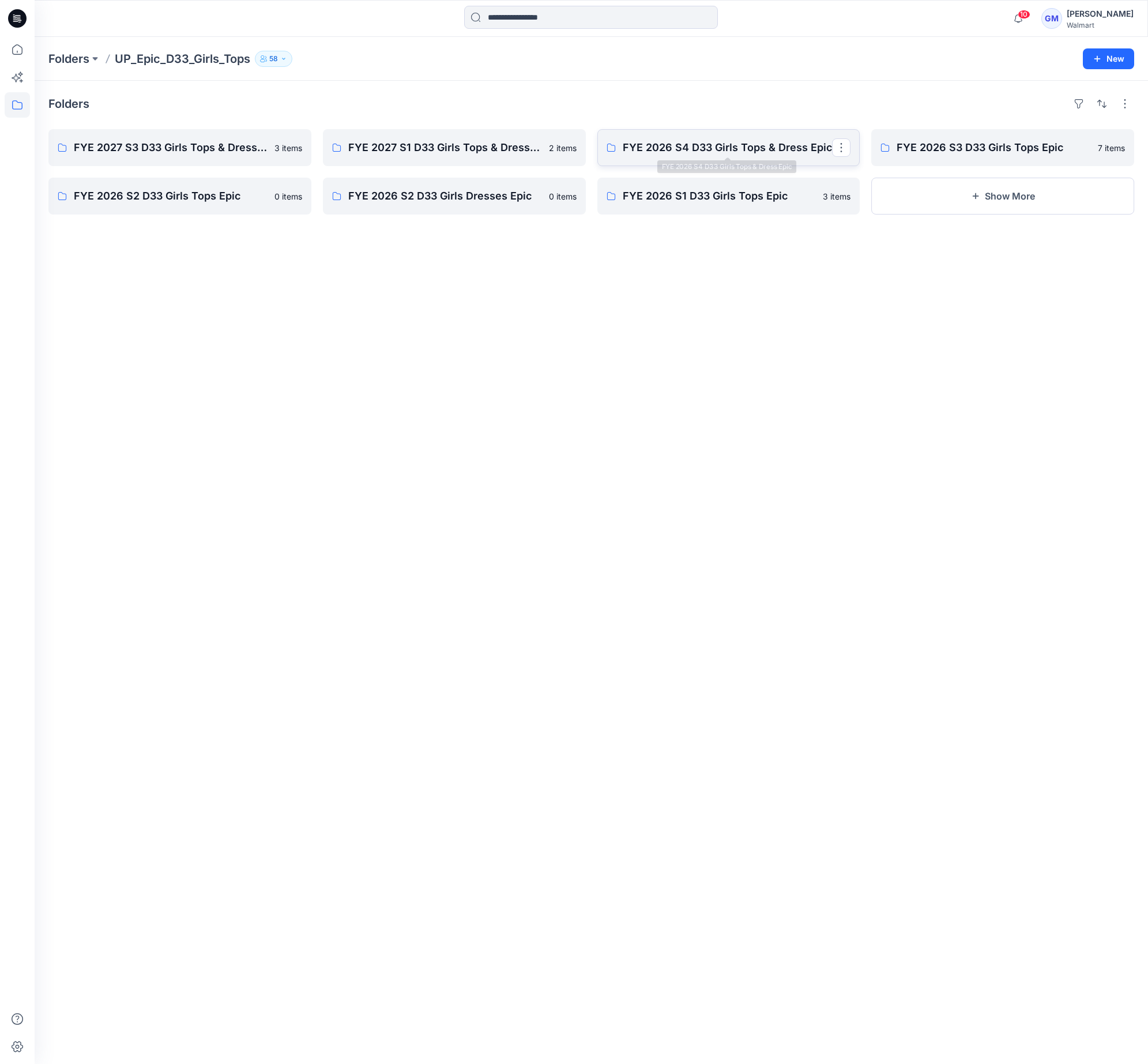
click at [734, 145] on p "FYE 2026 S4 D33 Girls Tops & Dress Epic" at bounding box center [727, 147] width 210 height 16
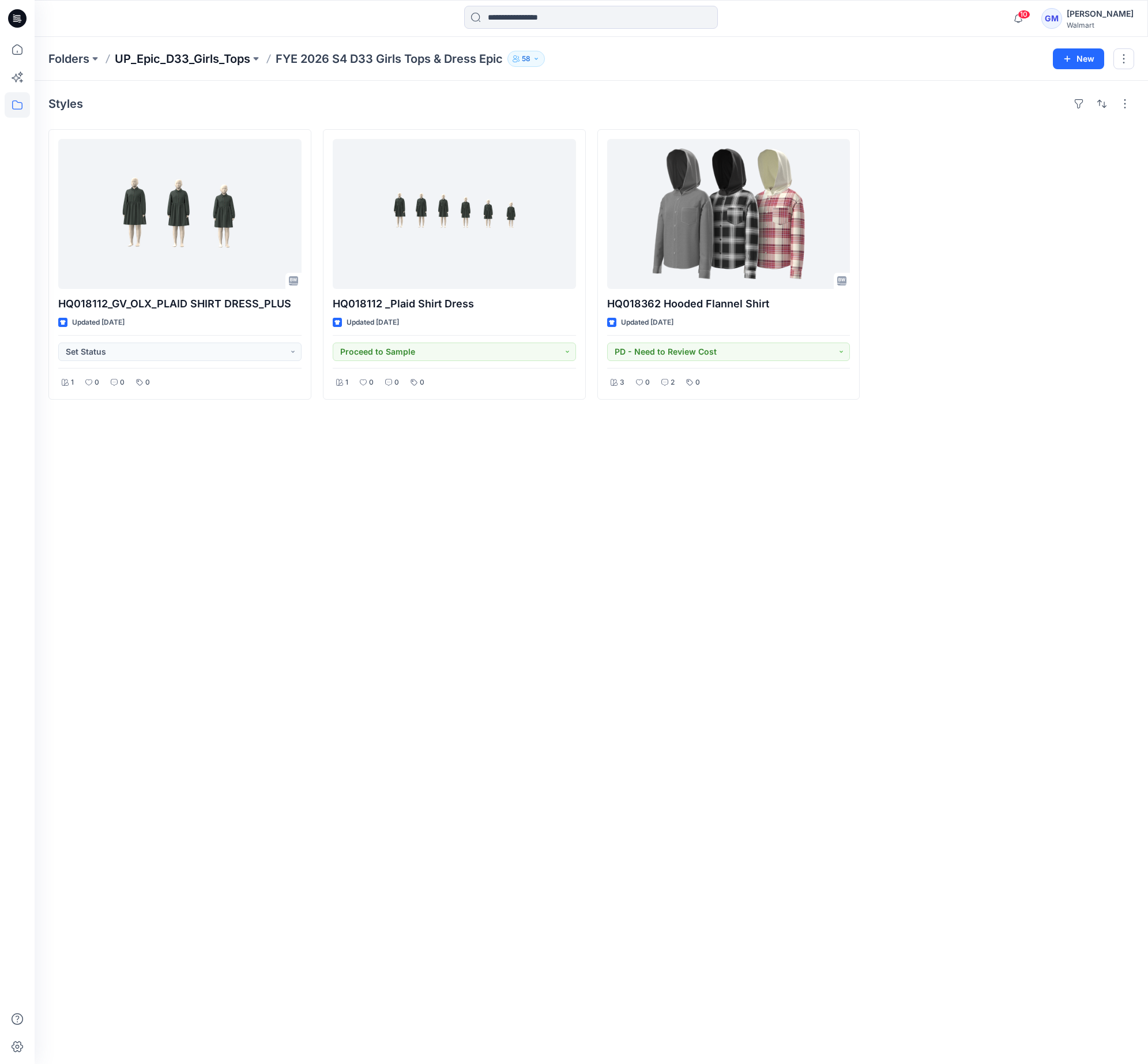
click at [199, 57] on p "UP_Epic_D33_Girls_Tops" at bounding box center [182, 59] width 136 height 16
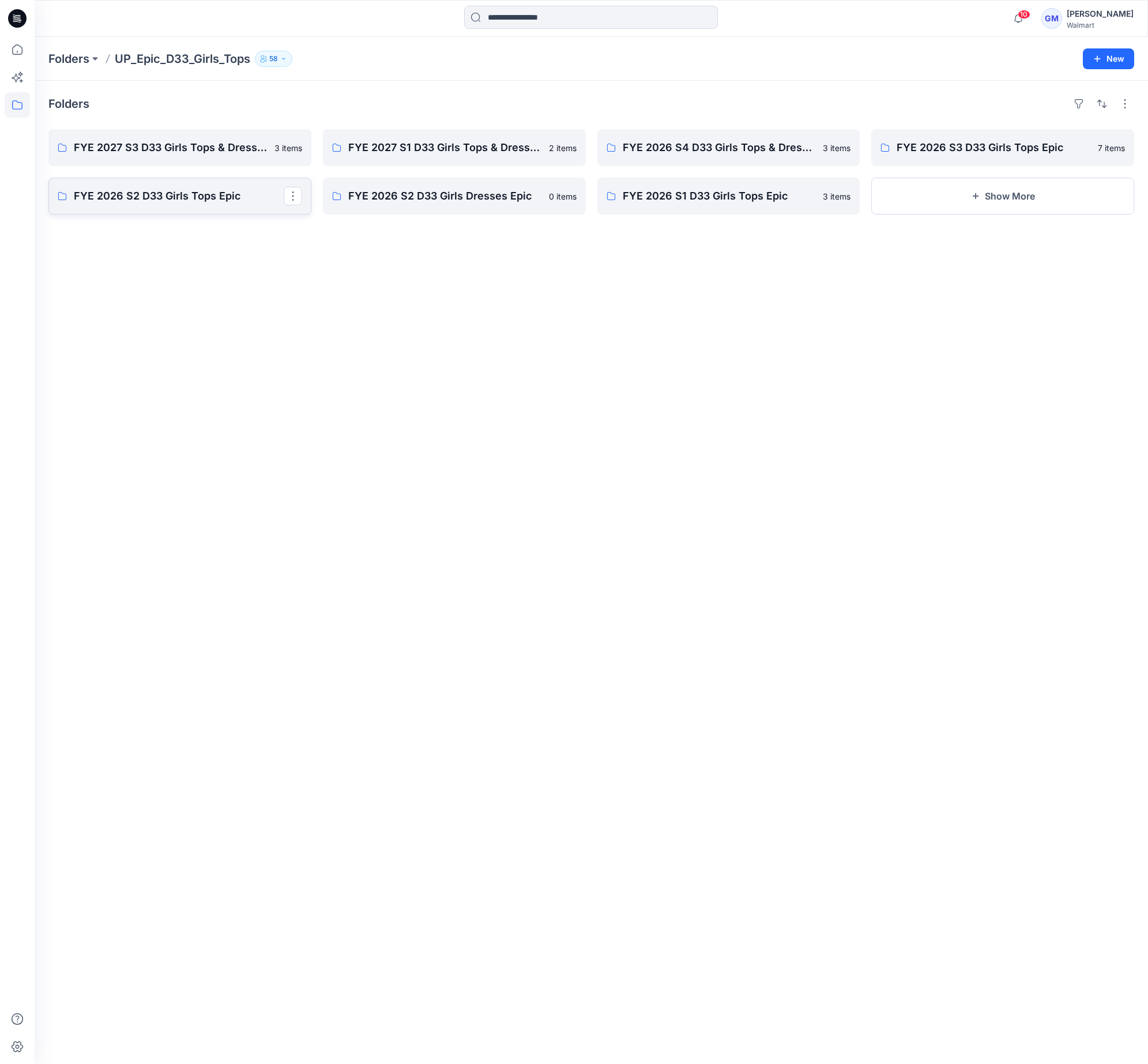
click at [186, 202] on p "FYE 2026 S2 D33 Girls Tops Epic" at bounding box center [178, 196] width 210 height 16
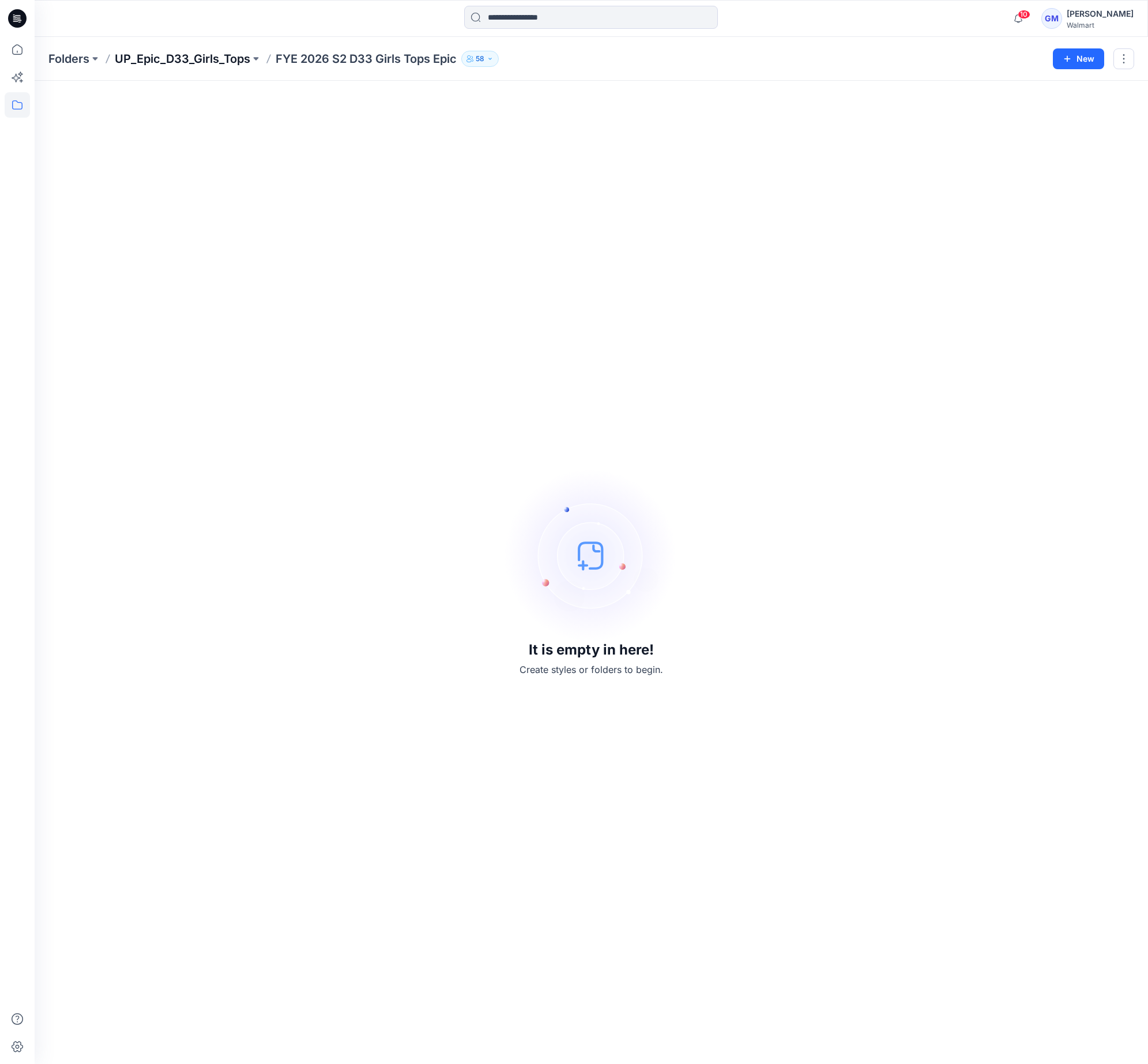
click at [206, 59] on p "UP_Epic_D33_Girls_Tops" at bounding box center [182, 59] width 136 height 16
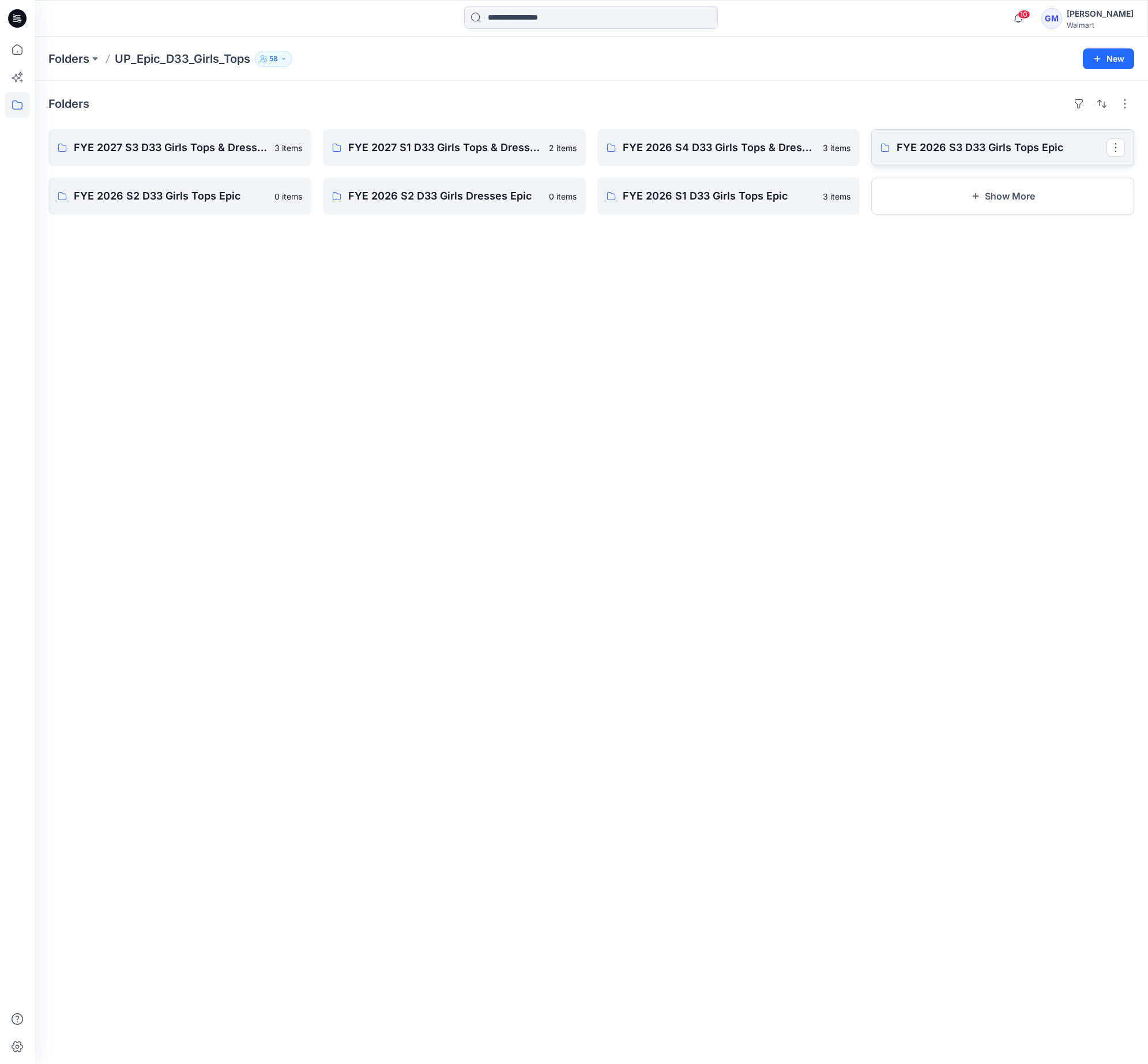
click at [1017, 145] on p "FYE 2026 S3 D33 Girls Tops Epic" at bounding box center [1001, 147] width 210 height 16
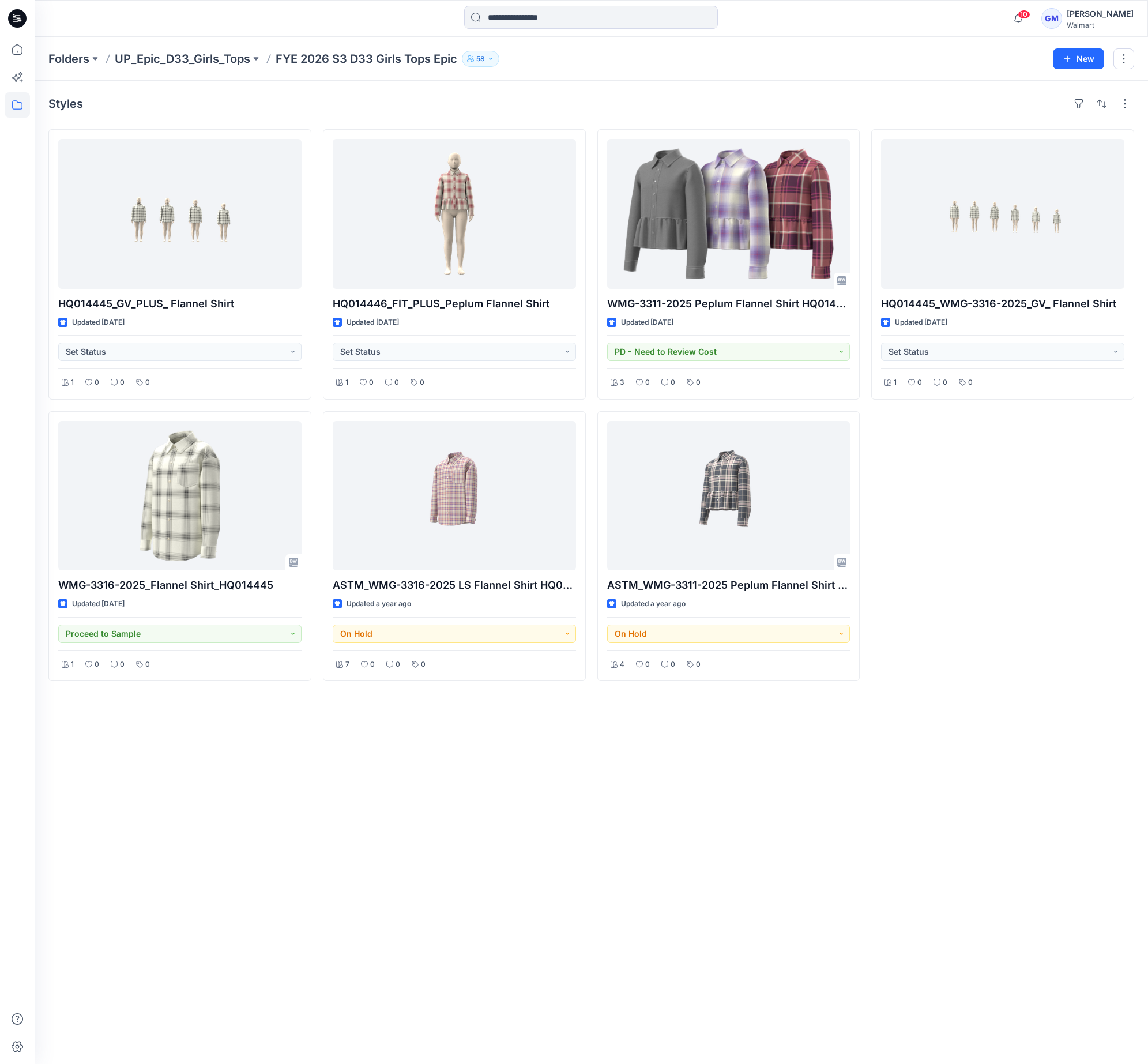
click at [432, 787] on div "Styles HQ014445_GV_PLUS_ Flannel Shirt Updated [DATE] Set Status 1 0 0 0 WMG-33…" at bounding box center [591, 572] width 1113 height 983
drag, startPoint x: 363, startPoint y: 110, endPoint x: 336, endPoint y: 98, distance: 29.5
click at [363, 110] on div "Styles" at bounding box center [591, 104] width 1086 height 19
click at [70, 56] on p "Folders" at bounding box center [69, 59] width 41 height 16
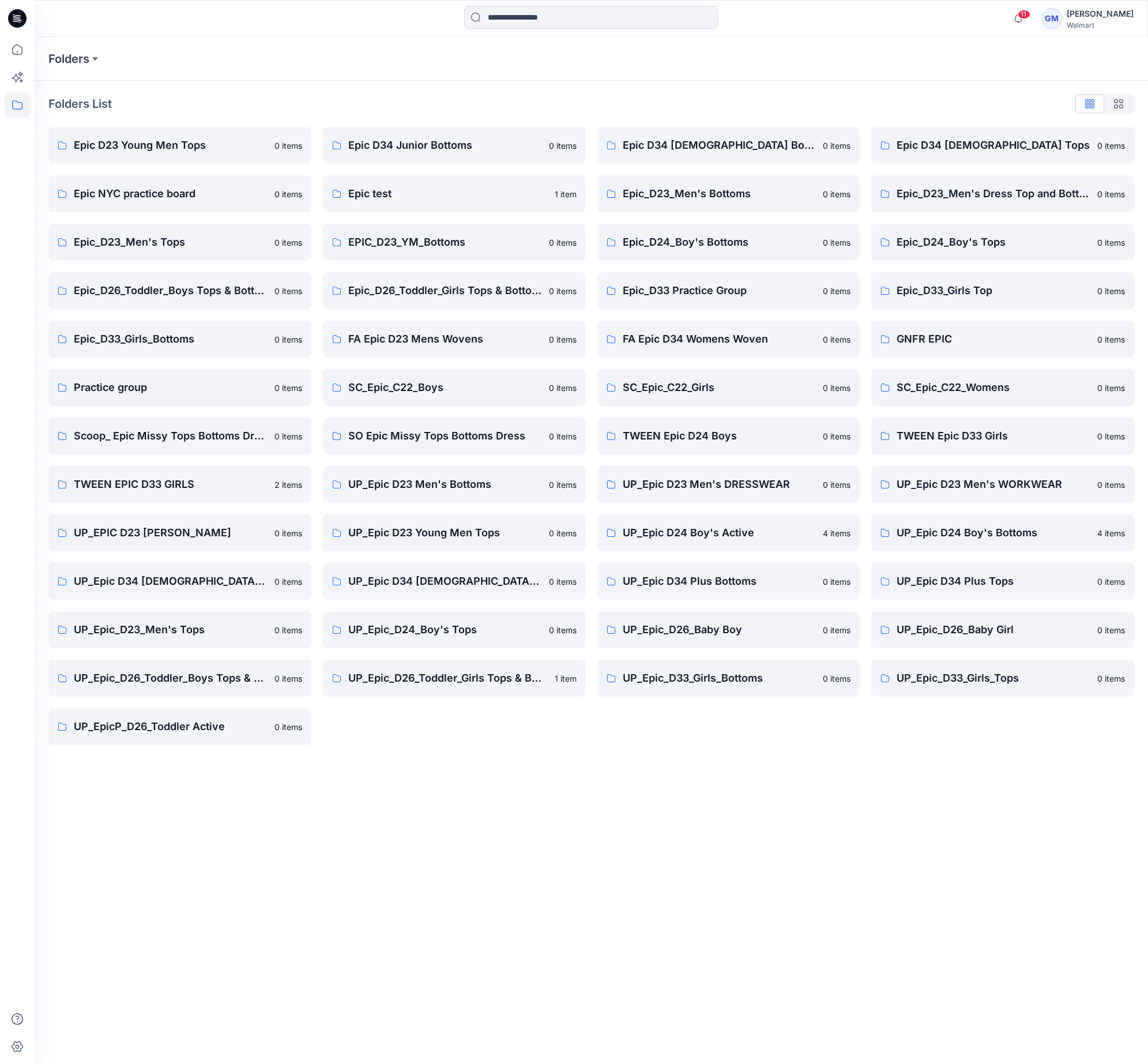
click at [605, 916] on div "Folders Folders List Epic D23 Young Men Tops 0 items Epic NYC practice board 0 …" at bounding box center [591, 551] width 1113 height 1027
click at [152, 489] on p "TWEEN EPIC D33 GIRLS" at bounding box center [170, 484] width 194 height 16
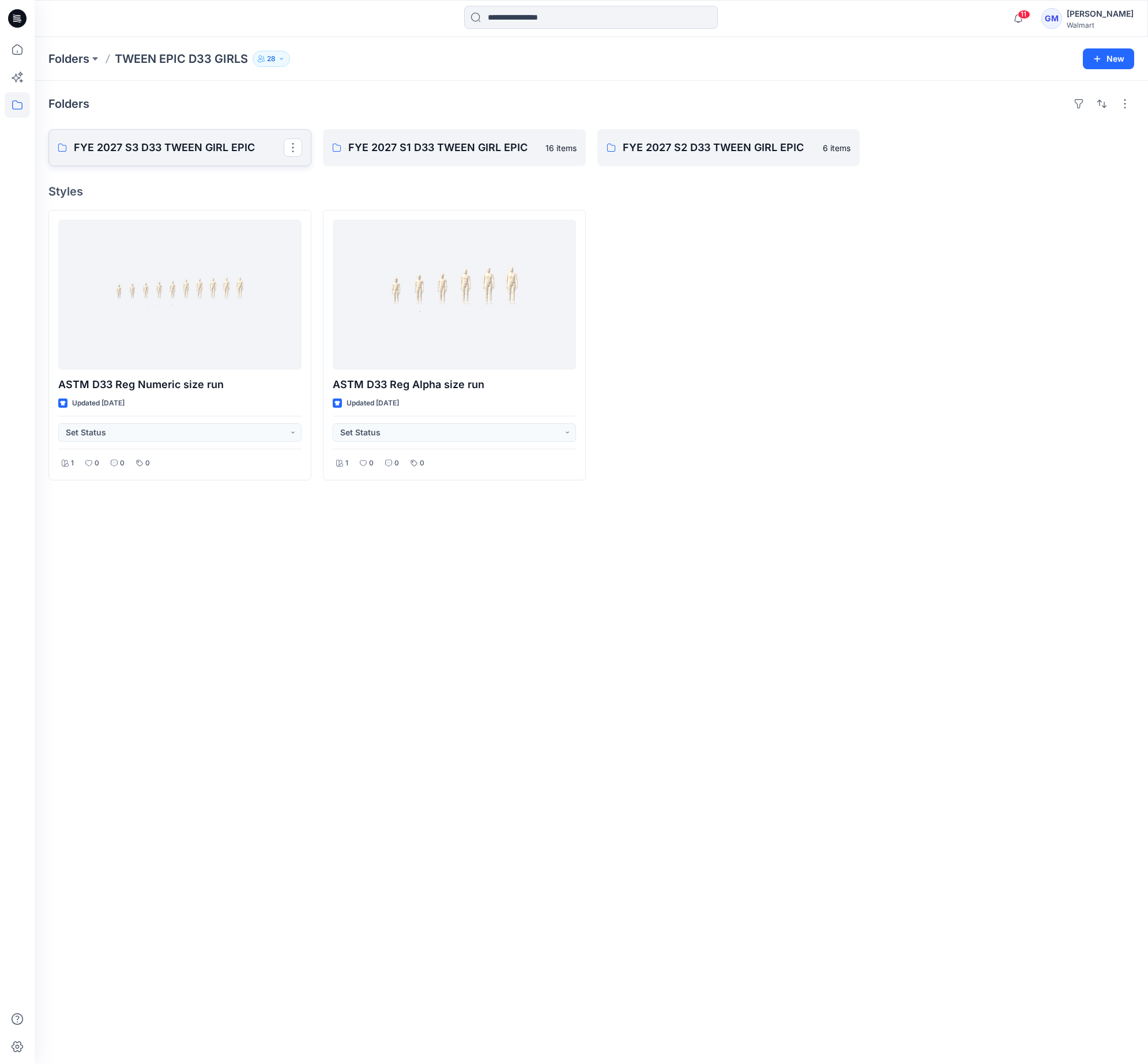
click at [178, 158] on link "FYE 2027 S3 D33 TWEEN GIRL EPIC" at bounding box center [180, 148] width 263 height 37
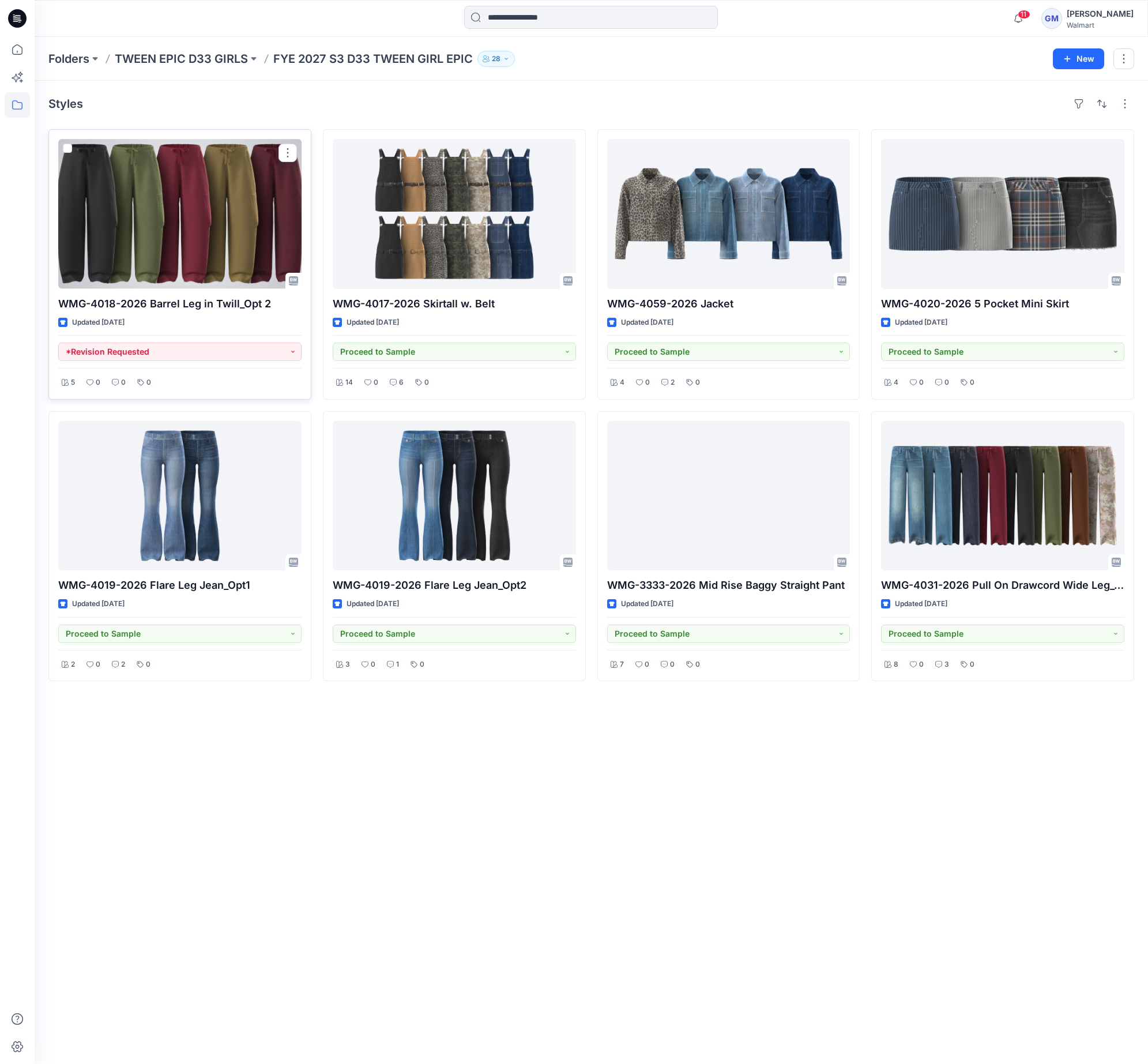
click at [180, 248] on div at bounding box center [180, 214] width 243 height 150
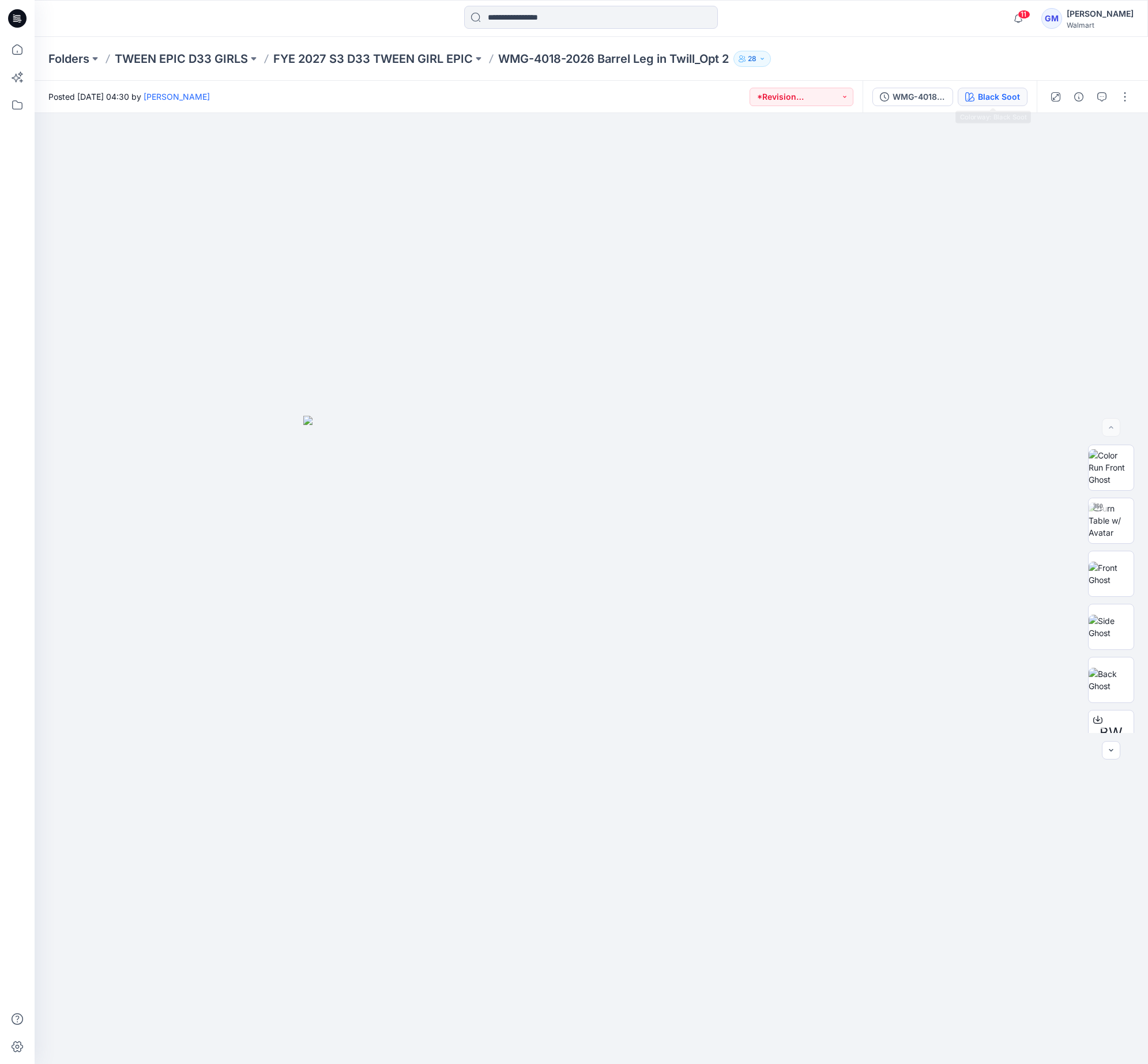
click at [988, 90] on button "Black Soot" at bounding box center [992, 97] width 70 height 19
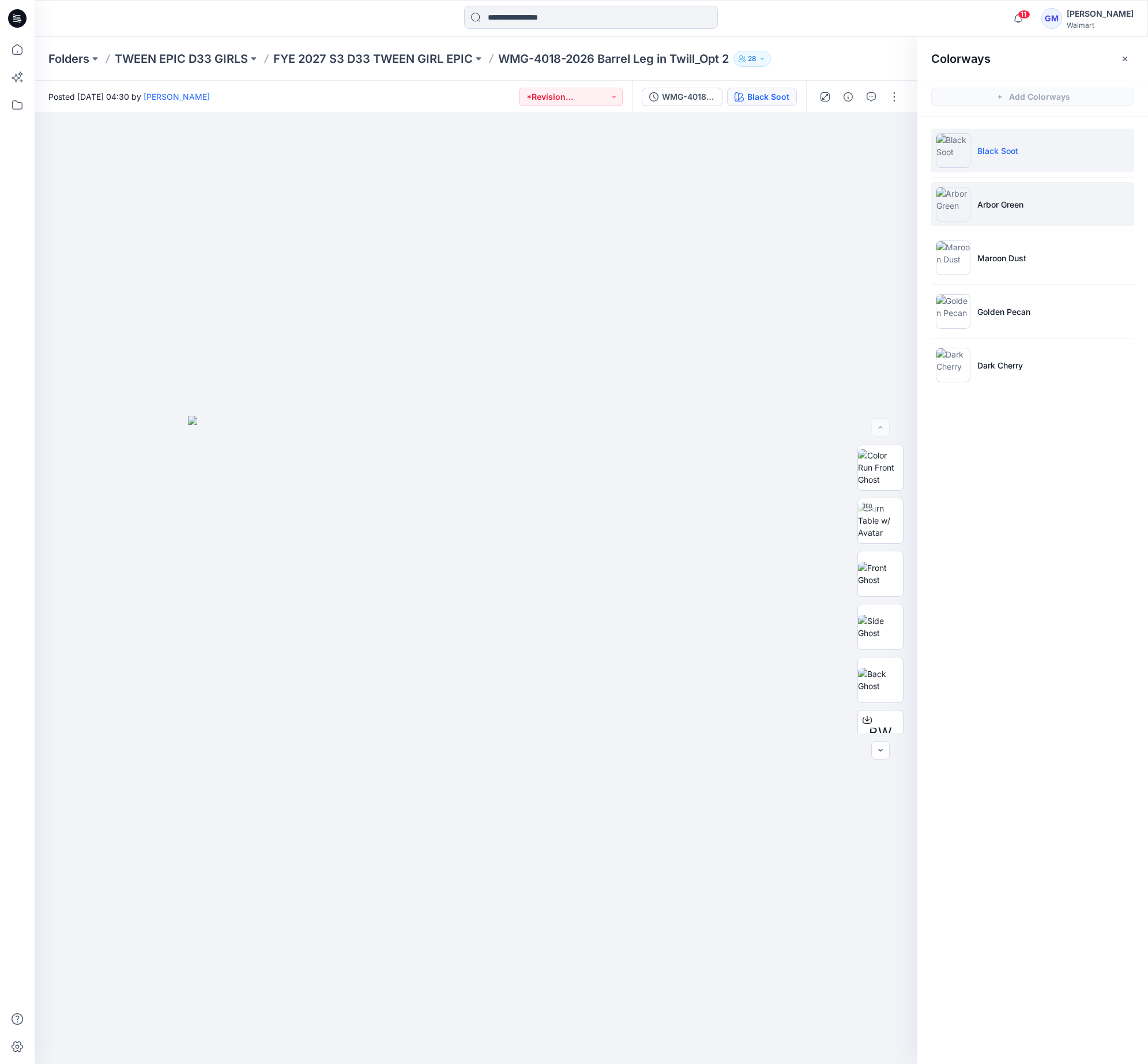
click at [1035, 212] on li "Arbor Green" at bounding box center [1032, 203] width 203 height 43
click at [883, 522] on img at bounding box center [880, 520] width 45 height 36
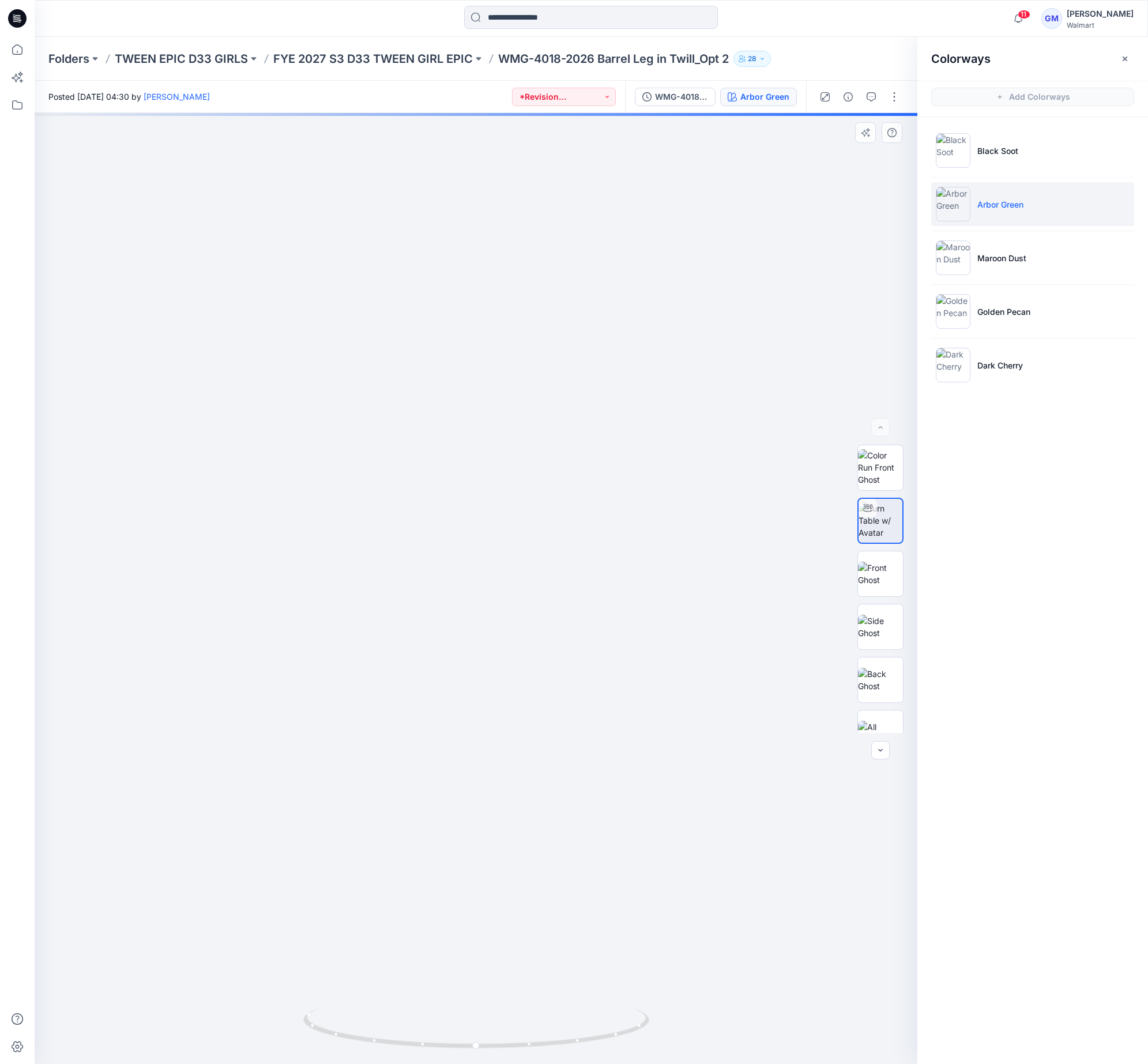
drag, startPoint x: 613, startPoint y: 840, endPoint x: 590, endPoint y: 464, distance: 376.7
click at [590, 464] on img at bounding box center [453, 320] width 1487 height 1487
drag, startPoint x: 605, startPoint y: 1043, endPoint x: 290, endPoint y: 1034, distance: 315.1
click at [290, 1021] on div at bounding box center [476, 588] width 883 height 951
click at [875, 90] on button "button" at bounding box center [871, 97] width 19 height 19
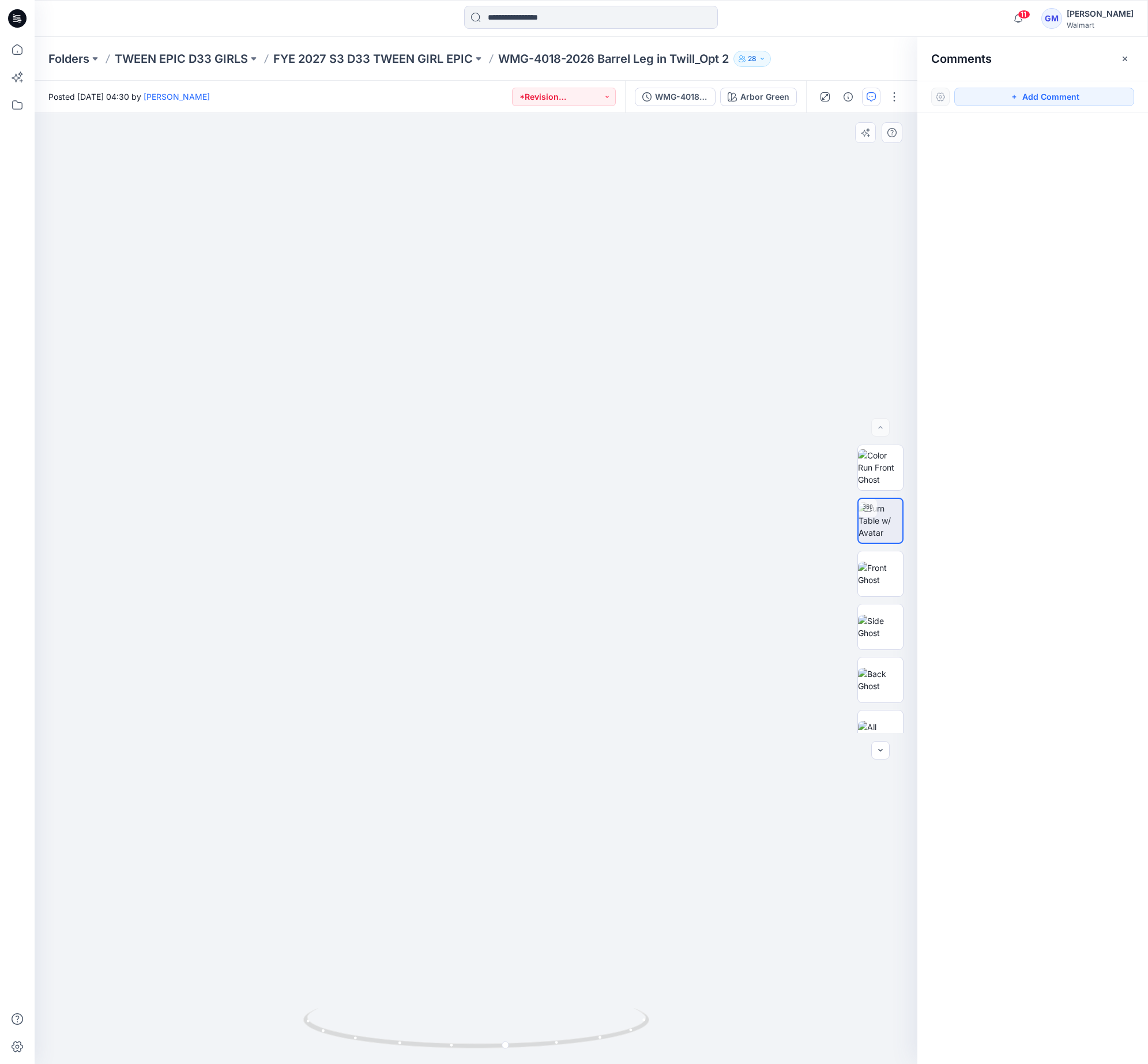
drag, startPoint x: 566, startPoint y: 552, endPoint x: 553, endPoint y: 507, distance: 46.8
click at [553, 507] on img at bounding box center [456, 293] width 1728 height 1541
drag, startPoint x: 571, startPoint y: 615, endPoint x: 563, endPoint y: 421, distance: 194.2
click at [563, 421] on img at bounding box center [460, 216] width 1728 height 1694
click at [494, 683] on img at bounding box center [465, 260] width 1606 height 1607
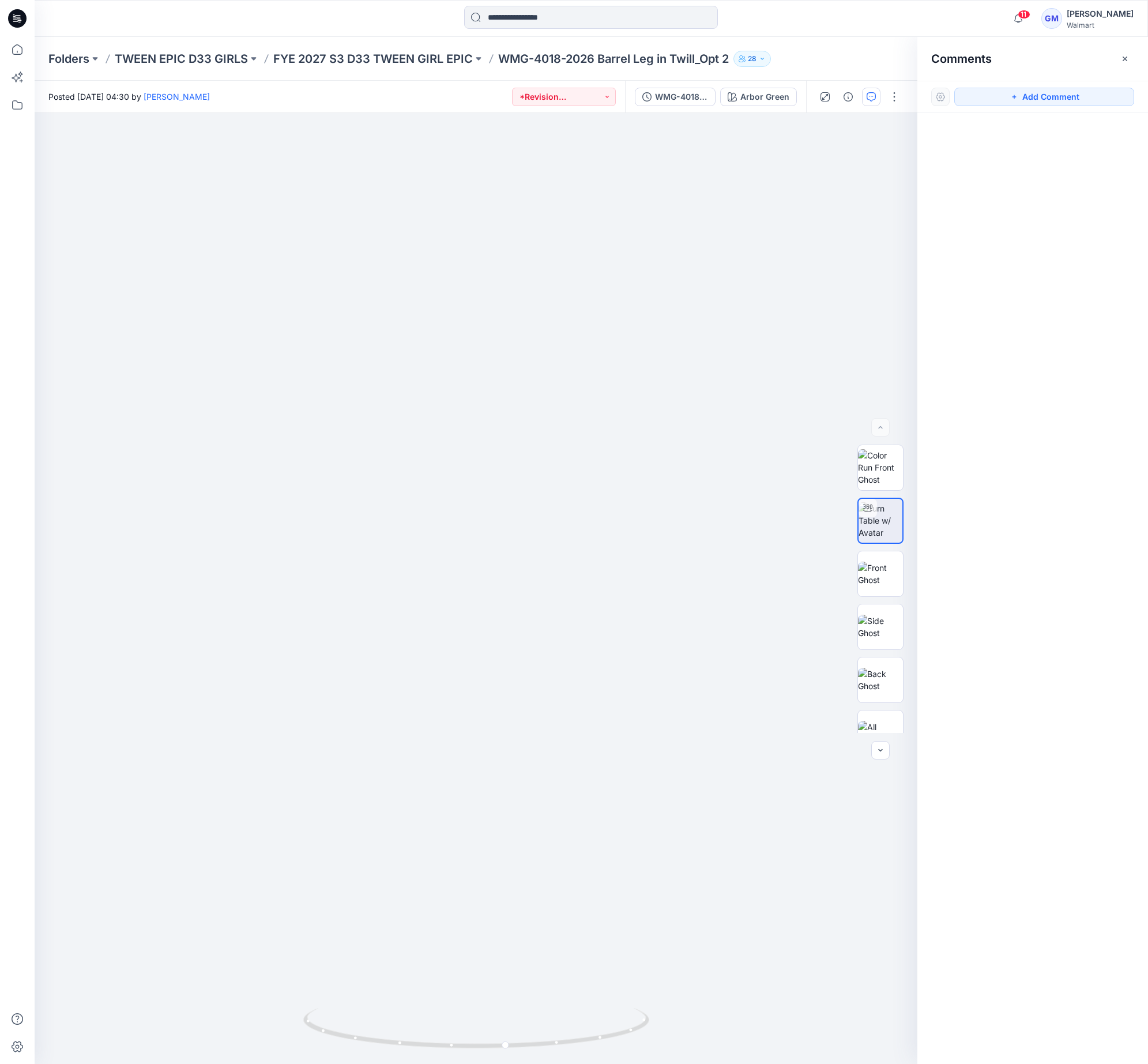
click at [957, 246] on div at bounding box center [1033, 567] width 230 height 908
click at [424, 49] on div "Folders TWEEN EPIC D33 GIRLS FYE 2027 S3 D33 TWEEN GIRL EPIC WMG-4018-2026 Barr…" at bounding box center [591, 59] width 1113 height 43
click at [423, 55] on p "FYE 2027 S3 D33 TWEEN GIRL EPIC" at bounding box center [372, 59] width 199 height 16
